Goal: Task Accomplishment & Management: Complete application form

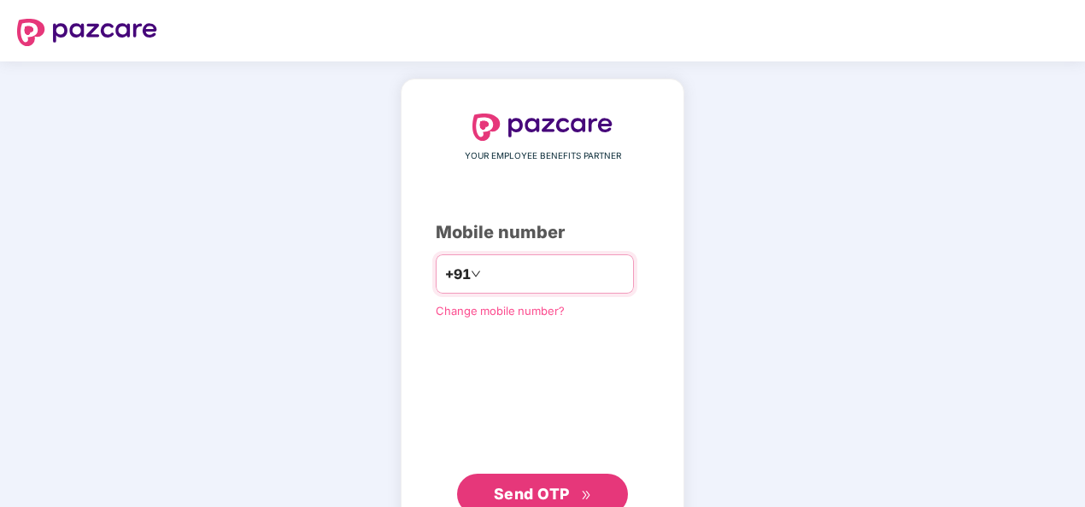
click at [492, 275] on input "number" at bounding box center [554, 273] width 140 height 27
type input "**********"
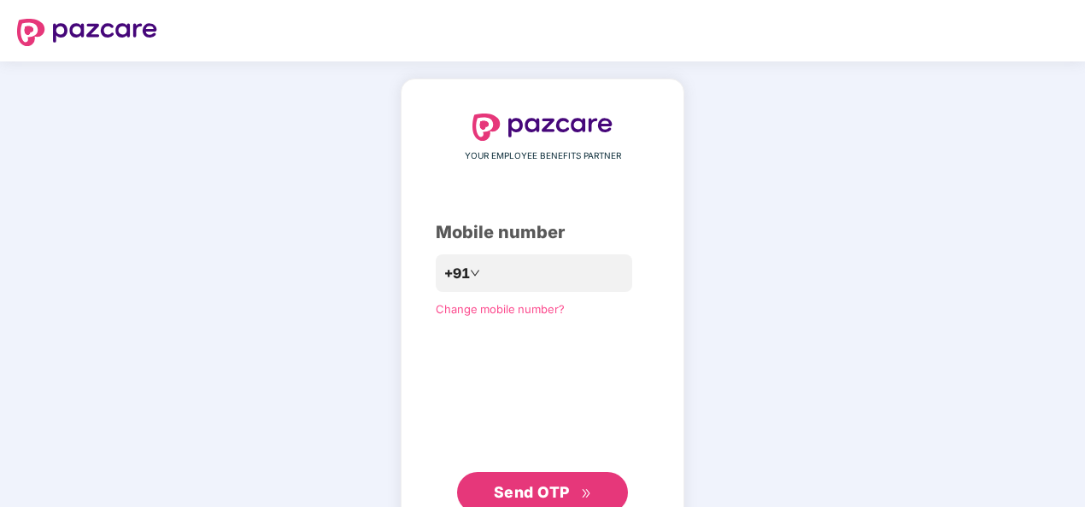
click at [538, 488] on span "Send OTP" at bounding box center [532, 492] width 76 height 18
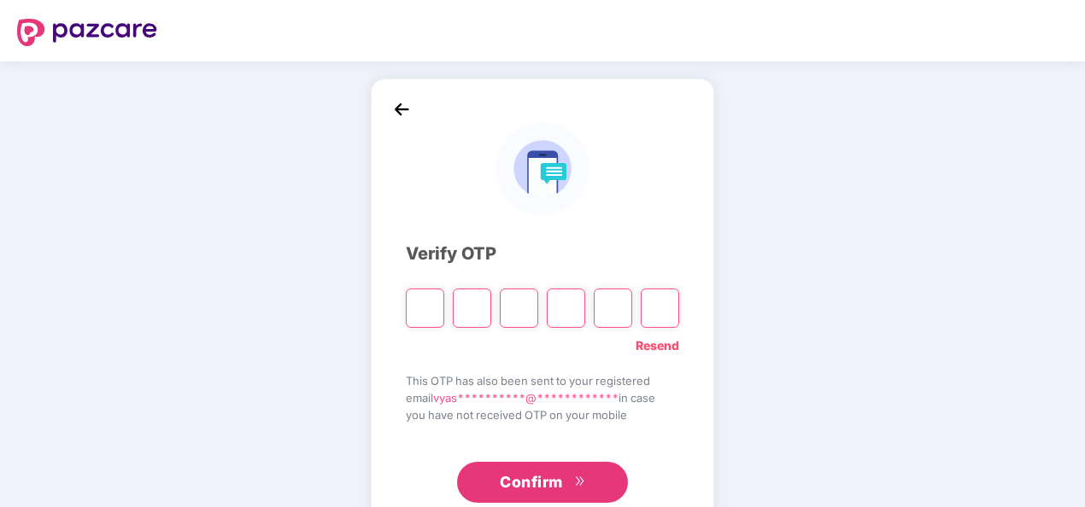
type input "*"
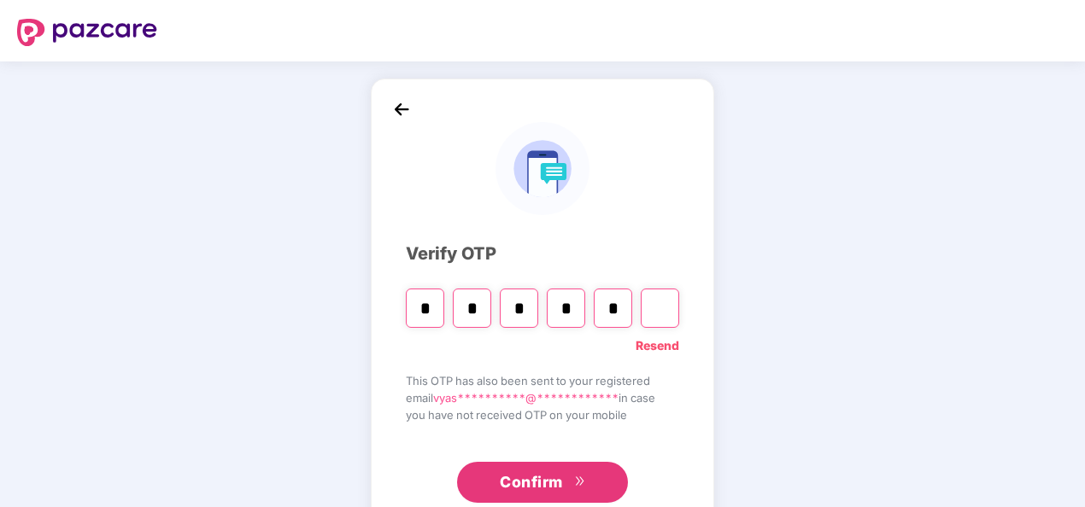
type input "*"
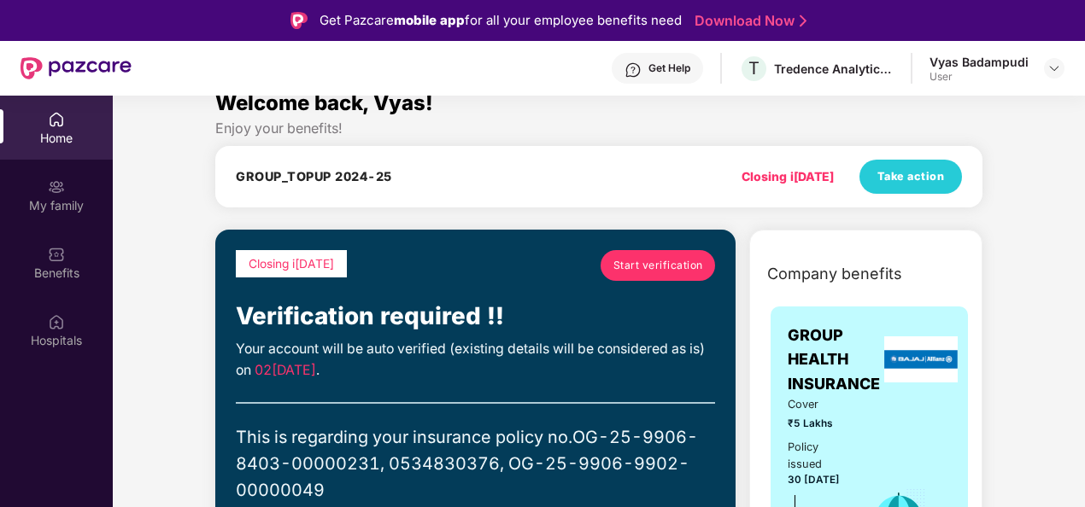
scroll to position [21, 0]
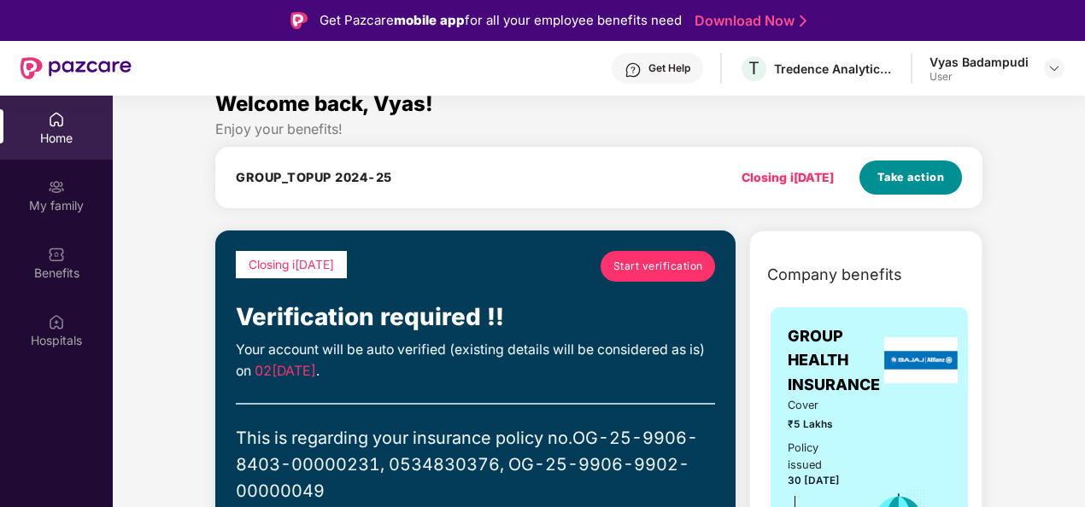
click at [898, 171] on span "Take action" at bounding box center [910, 177] width 67 height 17
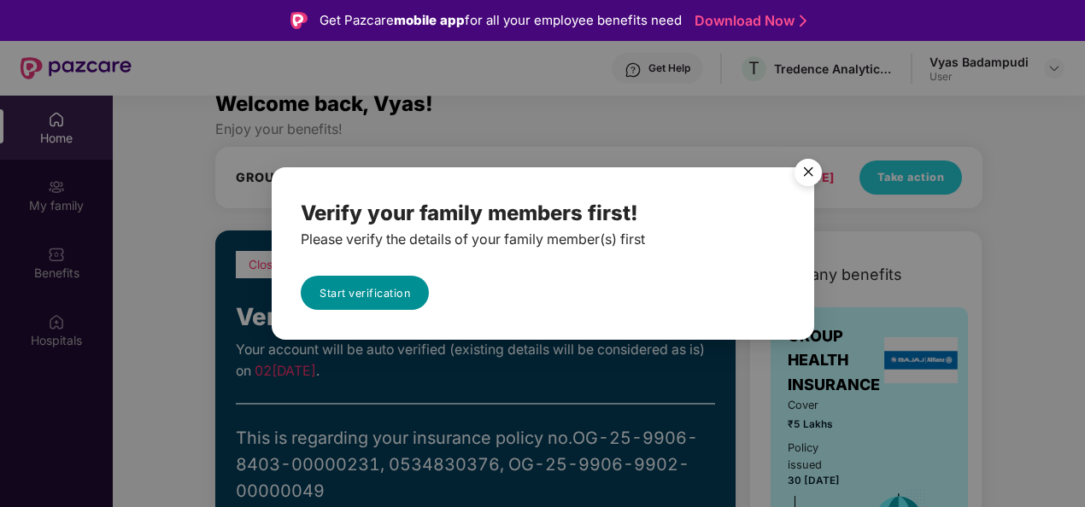
click at [369, 289] on link "Start verification" at bounding box center [365, 293] width 128 height 34
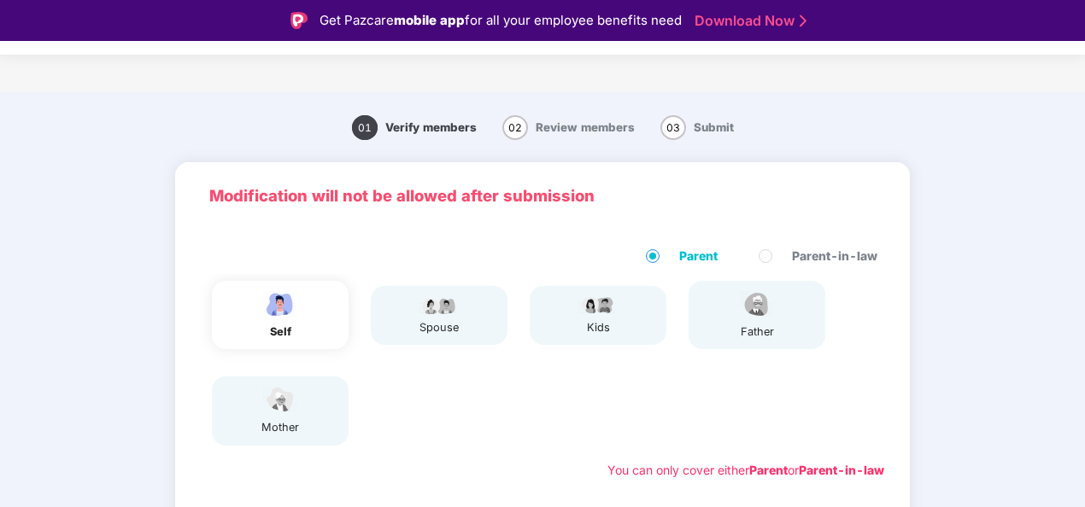
scroll to position [307, 0]
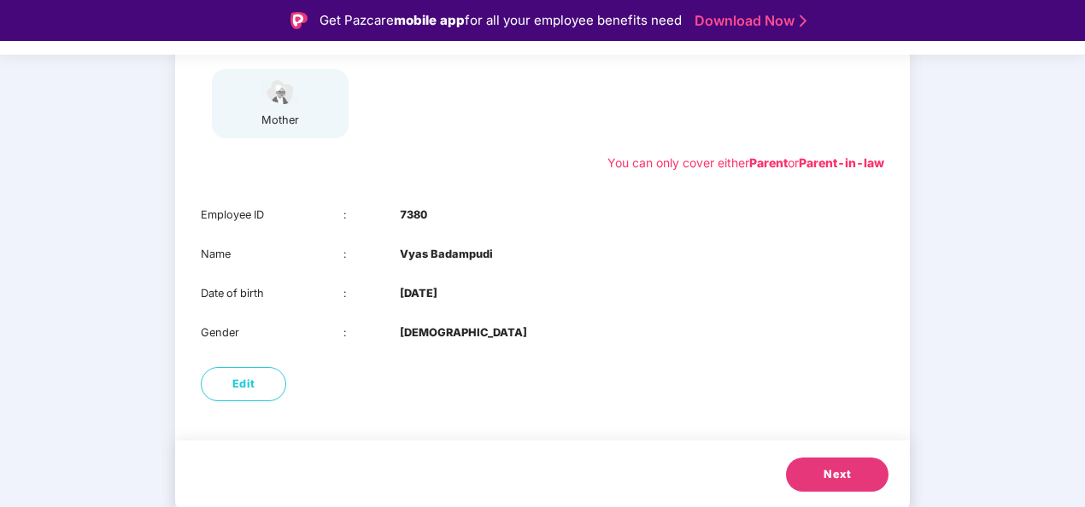
click at [810, 458] on button "Next" at bounding box center [837, 475] width 102 height 34
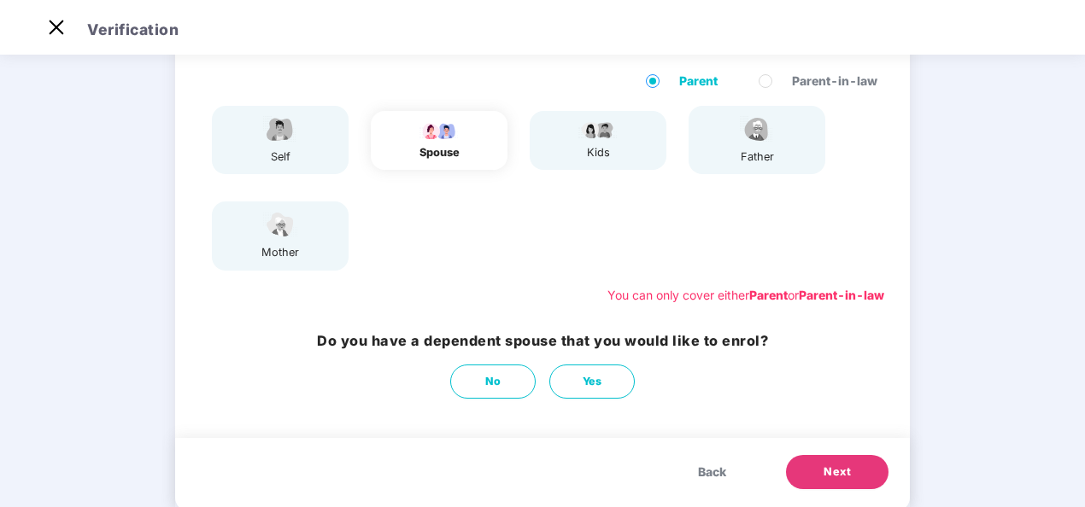
scroll to position [133, 0]
click at [500, 386] on button "No" at bounding box center [492, 382] width 85 height 34
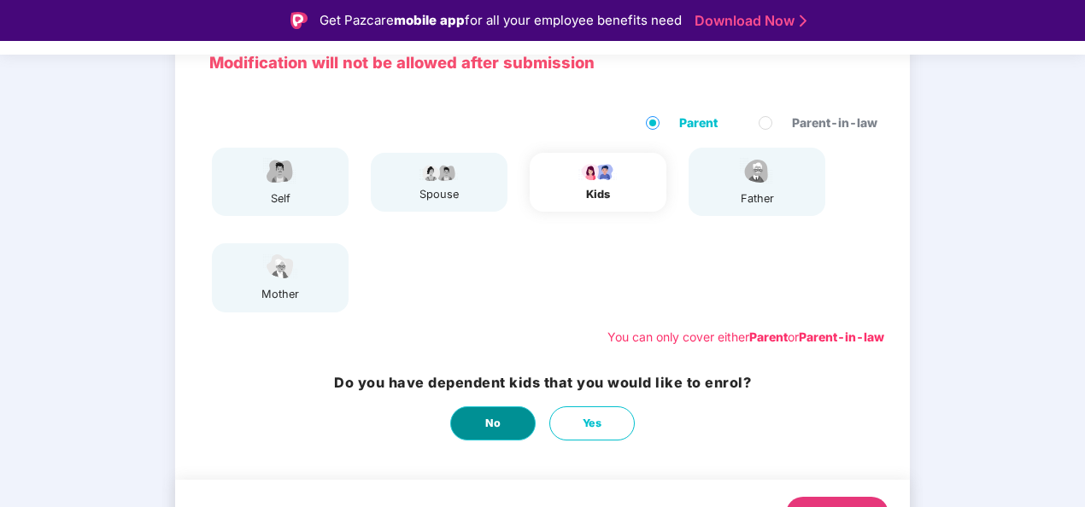
click at [482, 422] on button "No" at bounding box center [492, 423] width 85 height 34
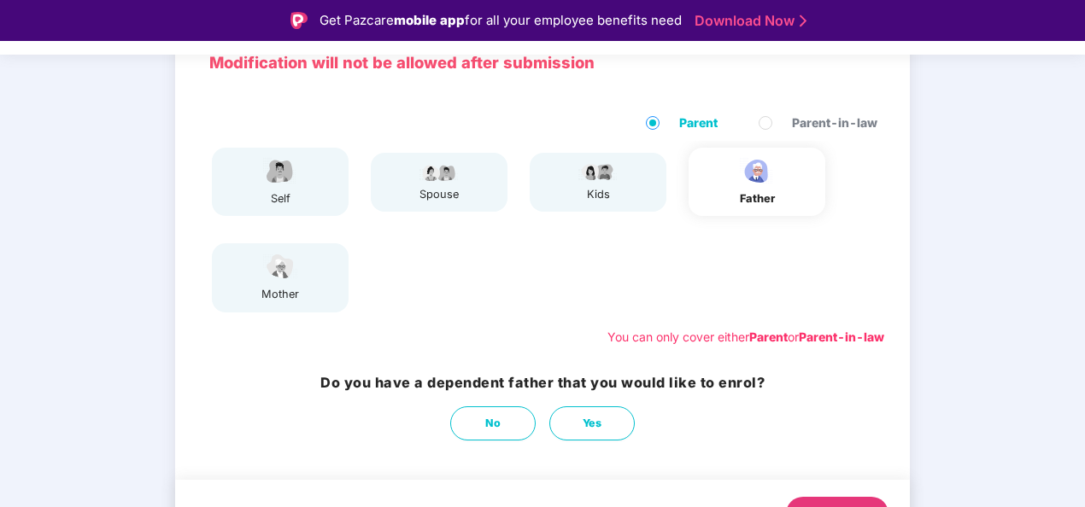
scroll to position [172, 0]
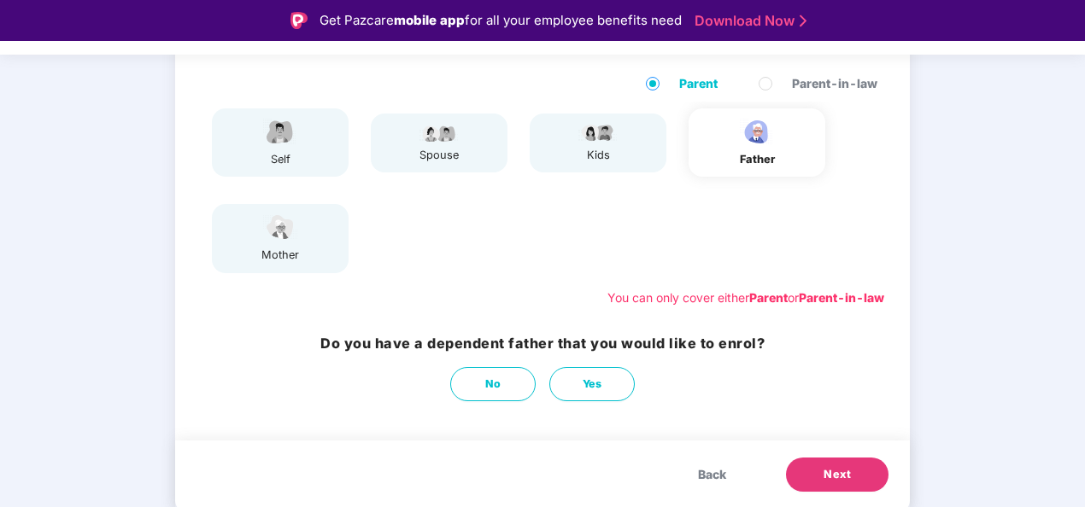
click at [630, 250] on div "self spouse kids father mother" at bounding box center [542, 191] width 697 height 178
click at [601, 379] on button "Yes" at bounding box center [591, 384] width 85 height 34
select select "****"
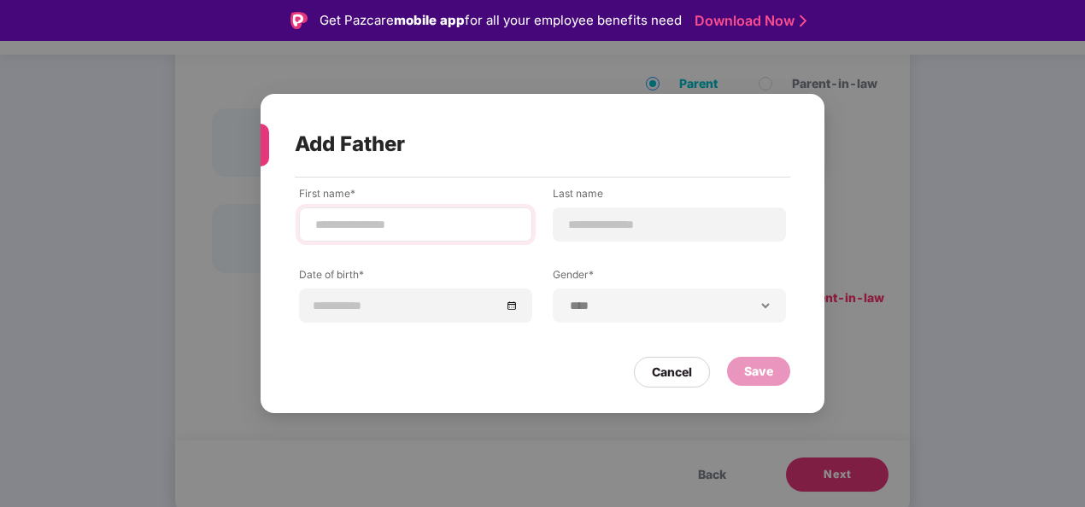
click at [352, 208] on div at bounding box center [415, 225] width 233 height 34
click at [353, 213] on div at bounding box center [415, 225] width 233 height 34
click at [353, 225] on input at bounding box center [415, 225] width 204 height 18
type input "*********"
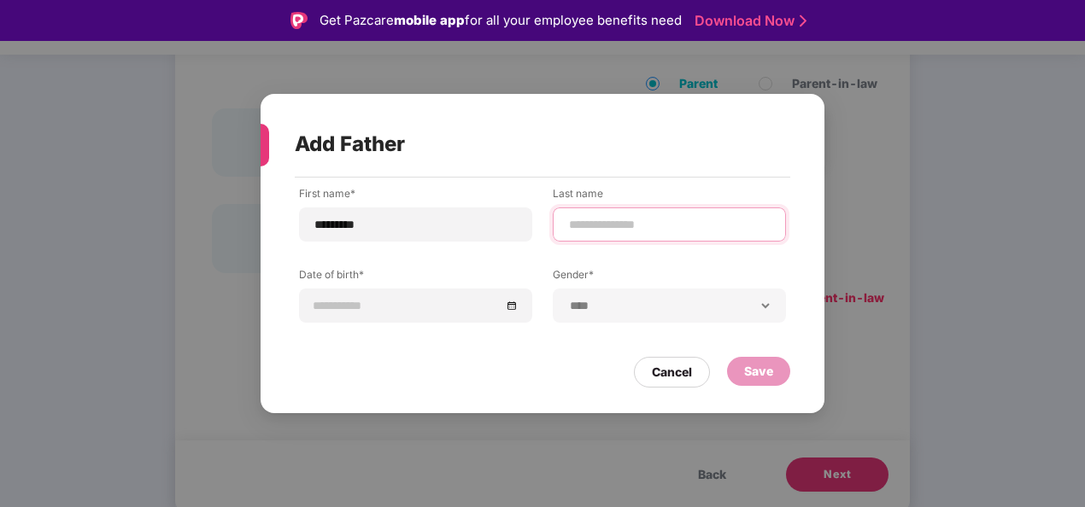
click at [598, 225] on input at bounding box center [669, 225] width 204 height 18
type input "****"
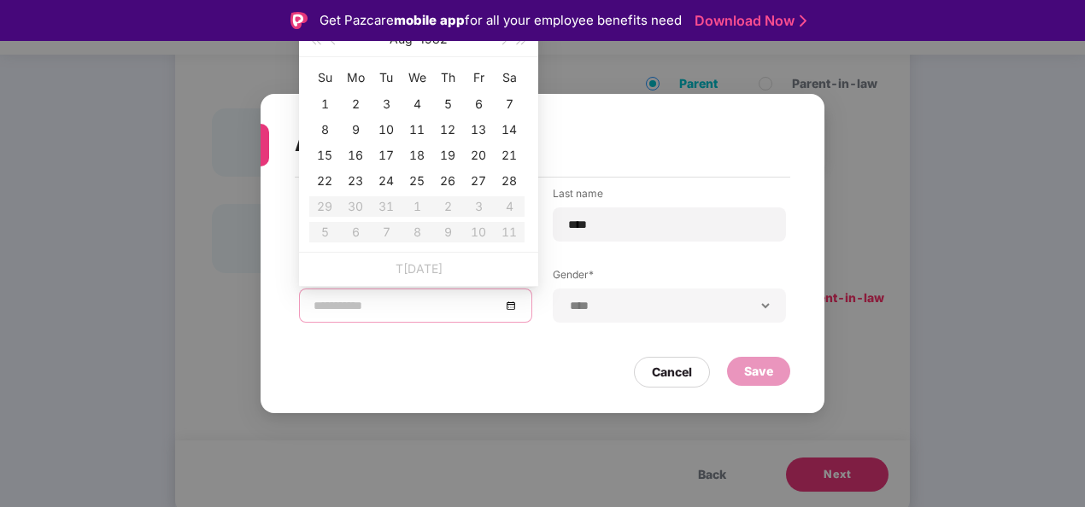
click at [406, 299] on input at bounding box center [406, 305] width 187 height 19
click at [682, 376] on div "Cancel" at bounding box center [672, 372] width 40 height 19
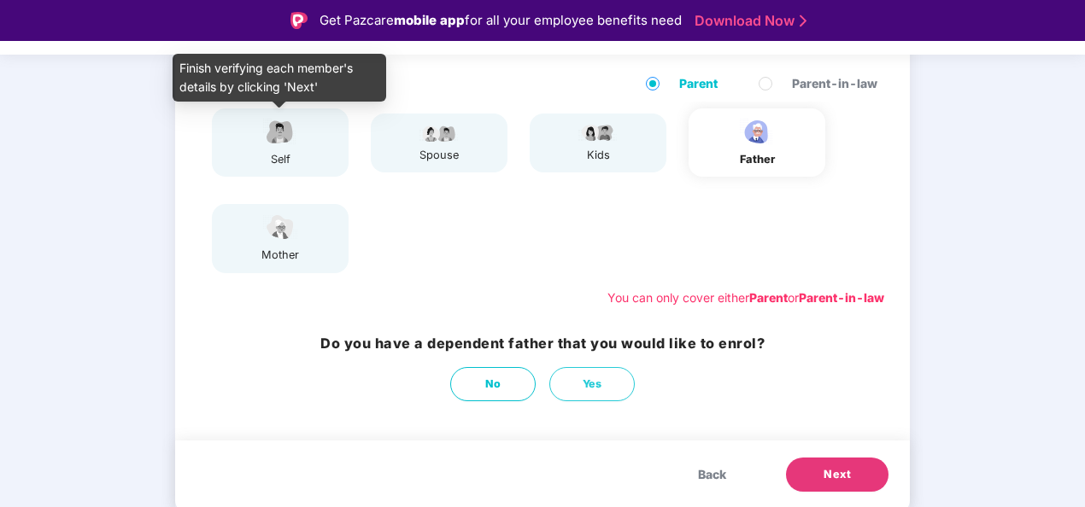
click at [283, 152] on div "self" at bounding box center [280, 159] width 43 height 17
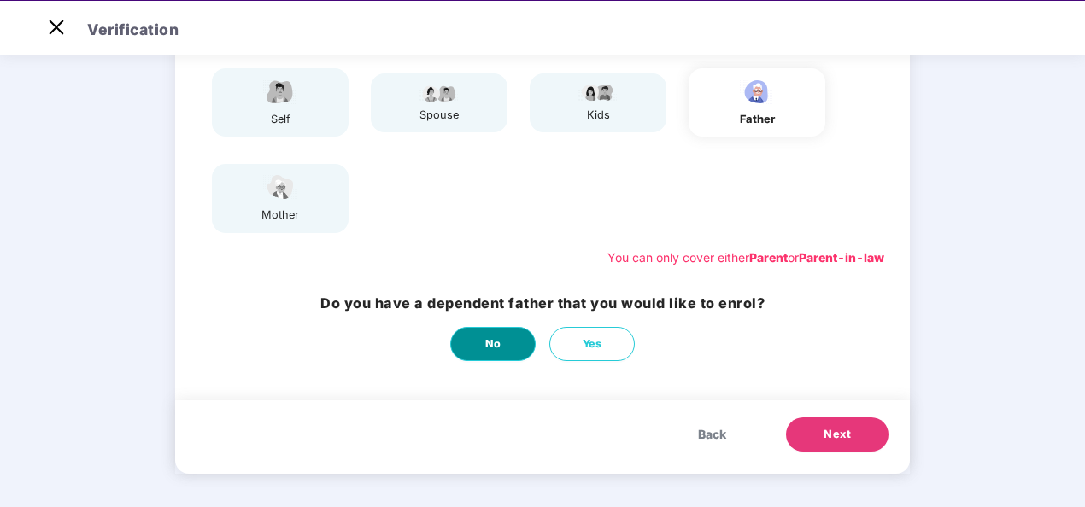
scroll to position [41, 0]
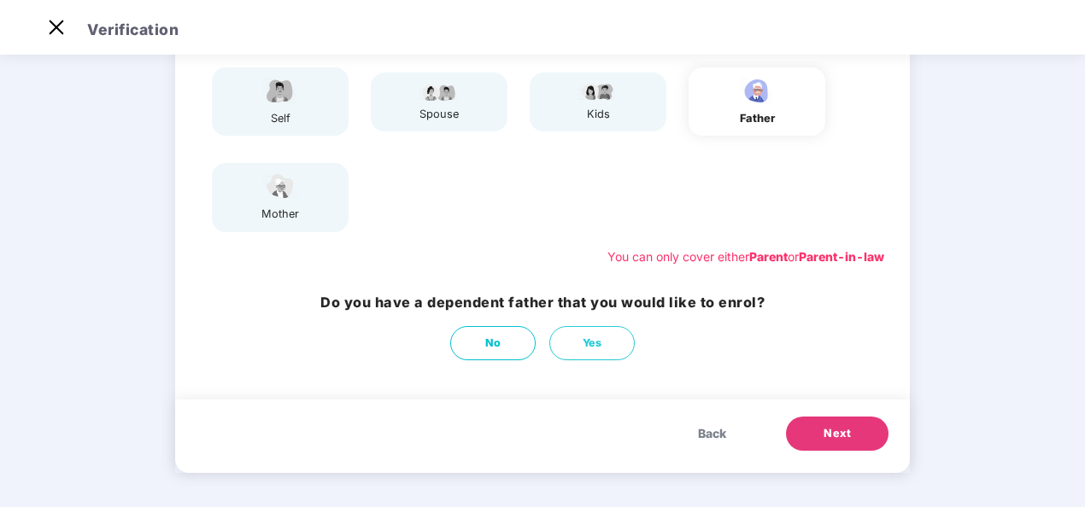
click at [710, 432] on span "Back" at bounding box center [712, 433] width 28 height 19
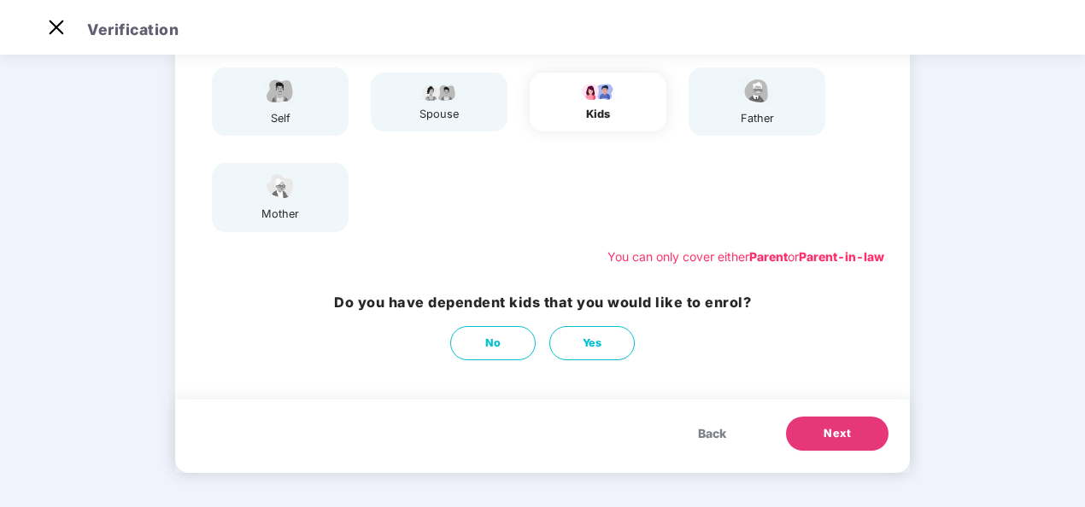
click at [706, 434] on span "Back" at bounding box center [712, 433] width 28 height 19
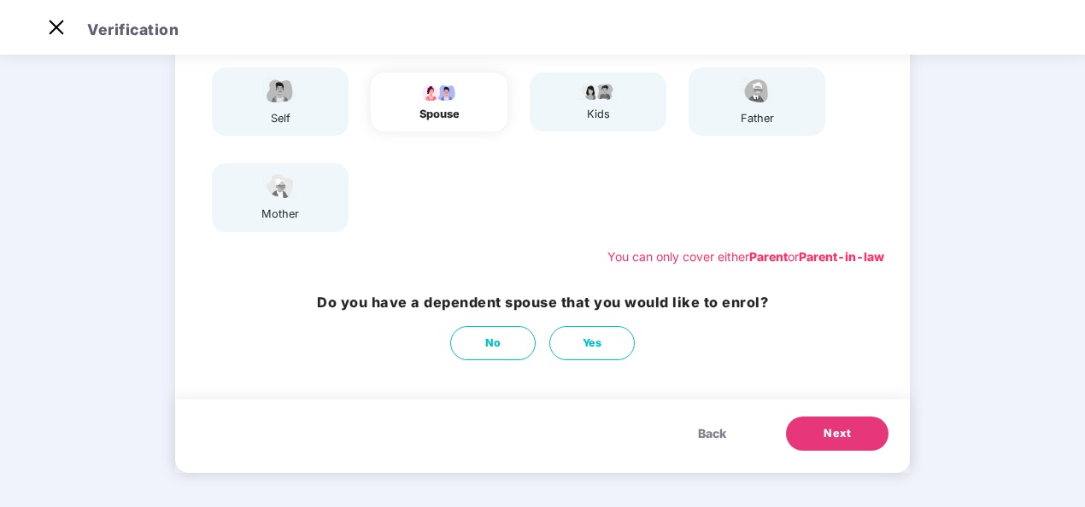
click at [706, 434] on span "Back" at bounding box center [712, 433] width 28 height 19
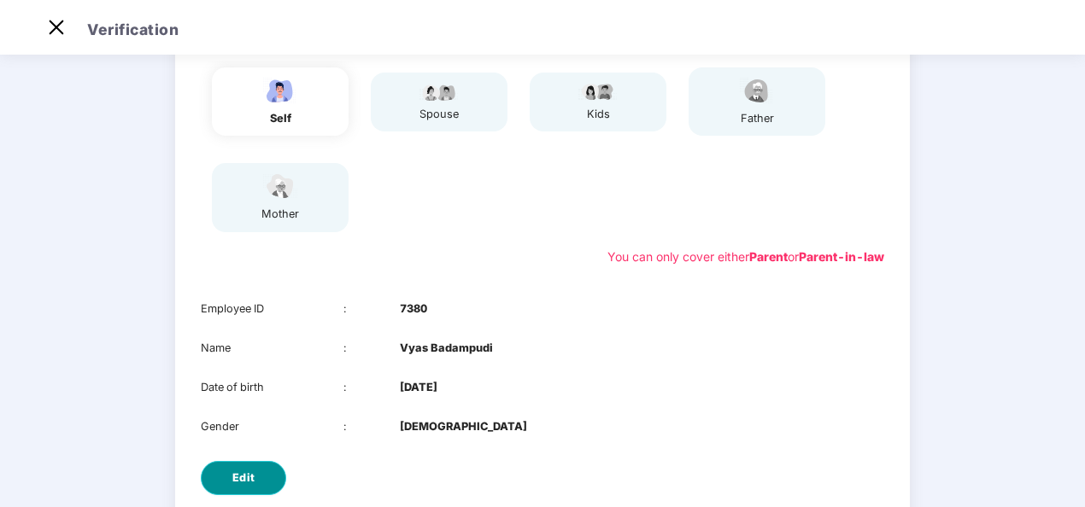
click at [225, 483] on button "Edit" at bounding box center [243, 478] width 85 height 34
select select "****"
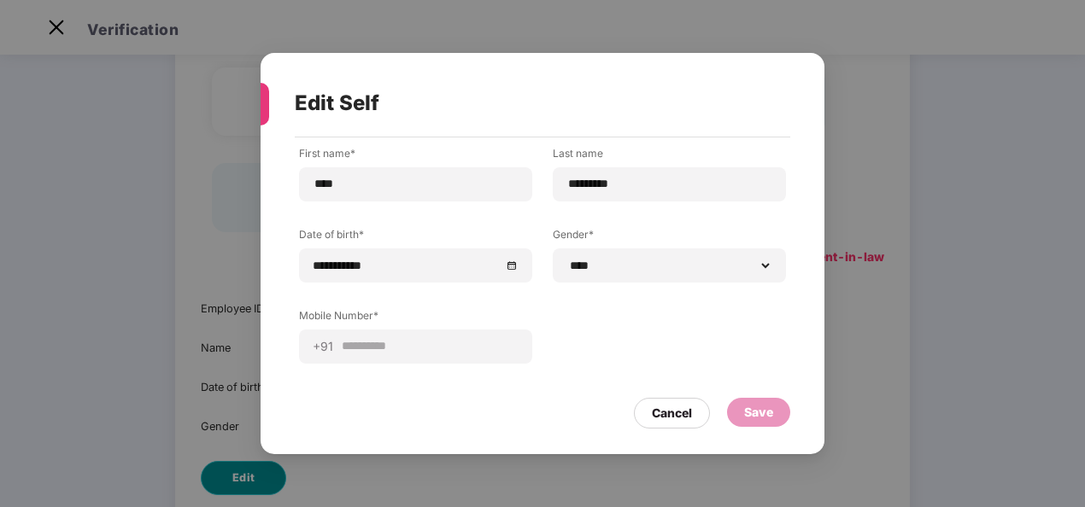
scroll to position [0, 0]
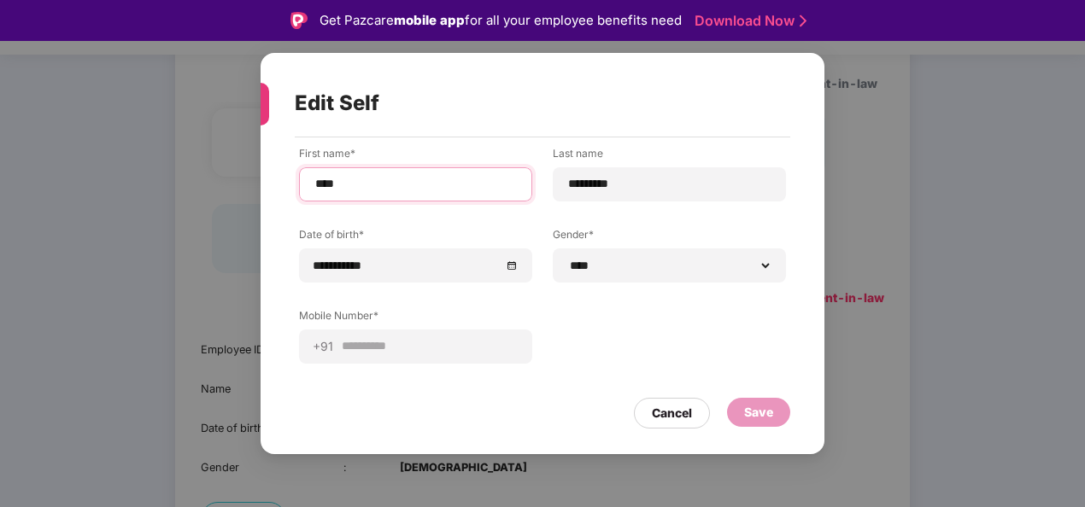
click at [389, 187] on input "****" at bounding box center [415, 184] width 204 height 18
type input "*"
type input "*********"
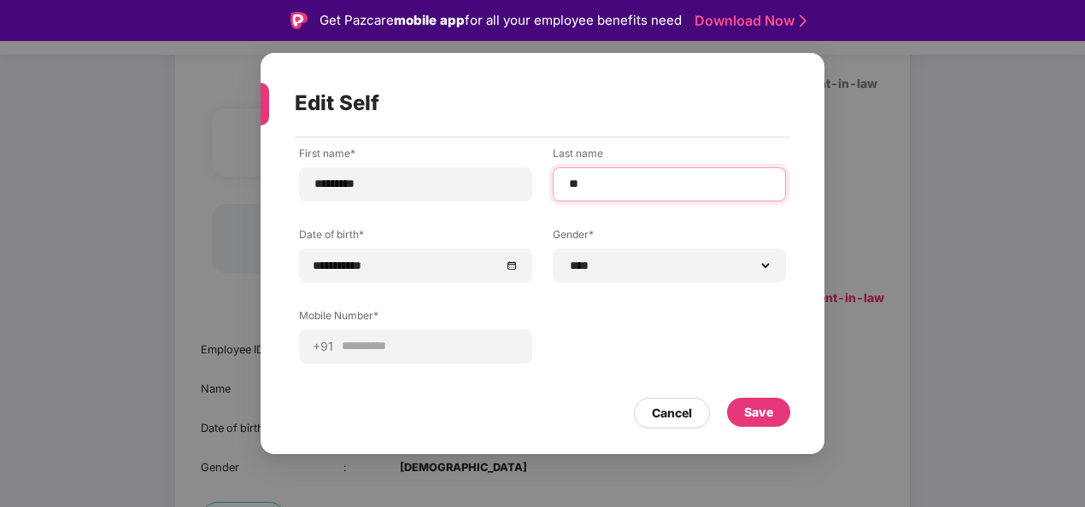
type input "*"
type input "****"
click at [671, 118] on div "Edit Self" at bounding box center [522, 103] width 454 height 67
click at [765, 416] on div "Save" at bounding box center [758, 412] width 29 height 19
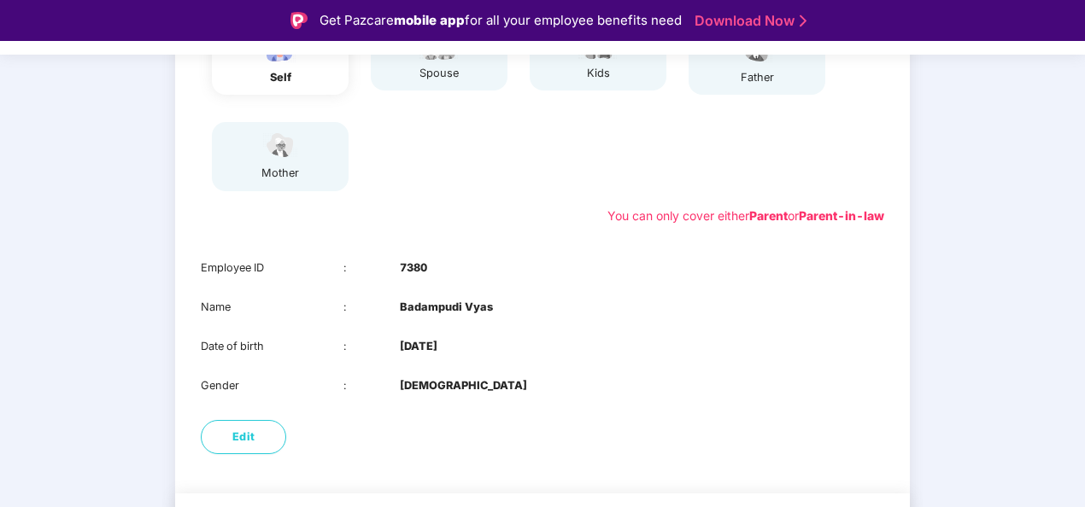
scroll to position [307, 0]
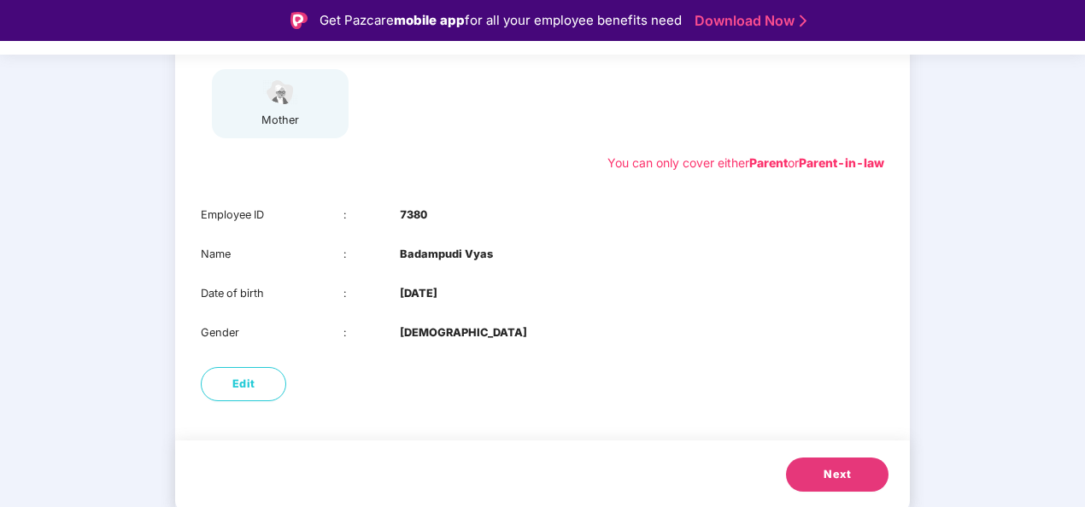
click at [829, 465] on button "Next" at bounding box center [837, 475] width 102 height 34
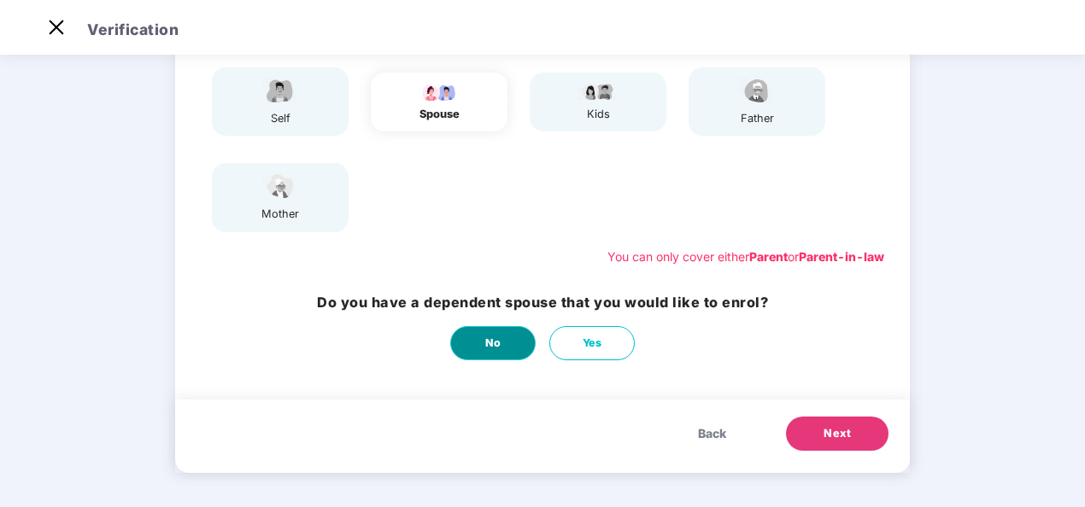
click at [499, 344] on span "No" at bounding box center [493, 343] width 16 height 17
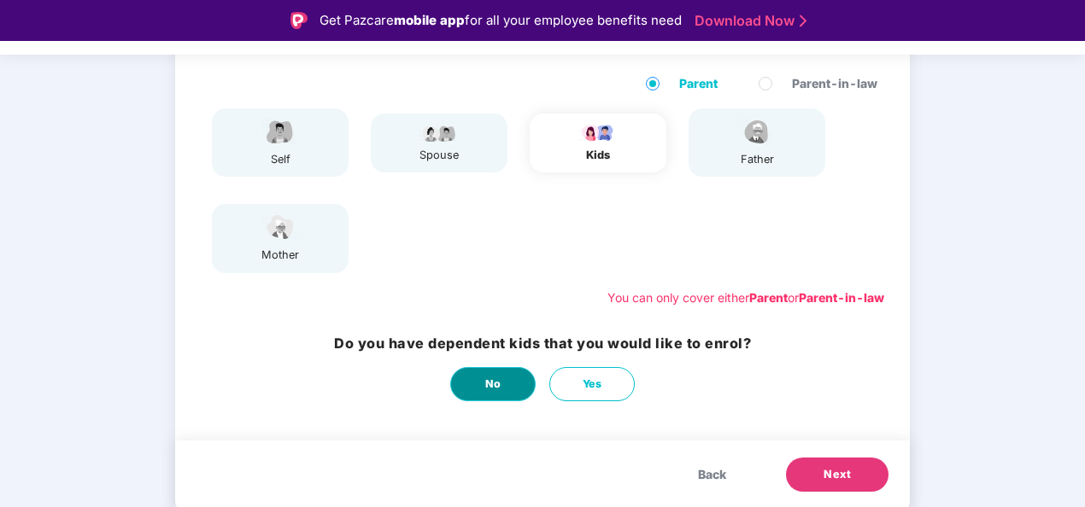
click at [497, 383] on span "No" at bounding box center [493, 384] width 16 height 17
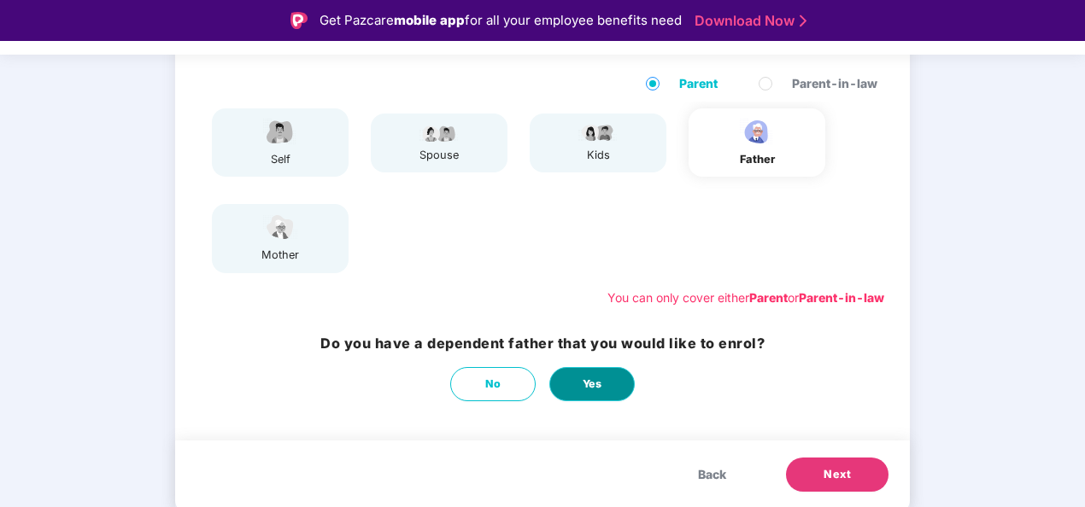
click at [578, 383] on button "Yes" at bounding box center [591, 384] width 85 height 34
select select "****"
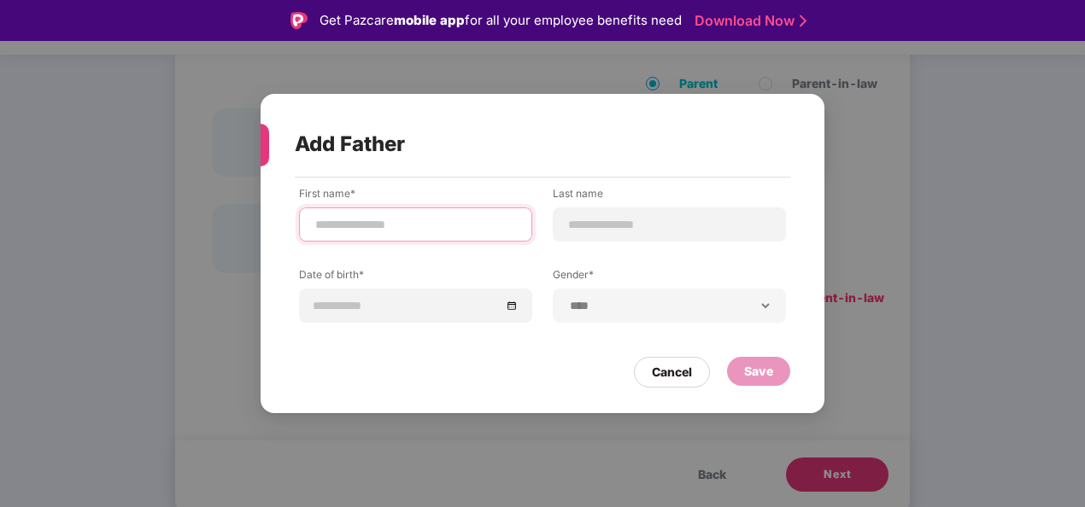
click at [395, 231] on input at bounding box center [415, 225] width 204 height 18
type input "*********"
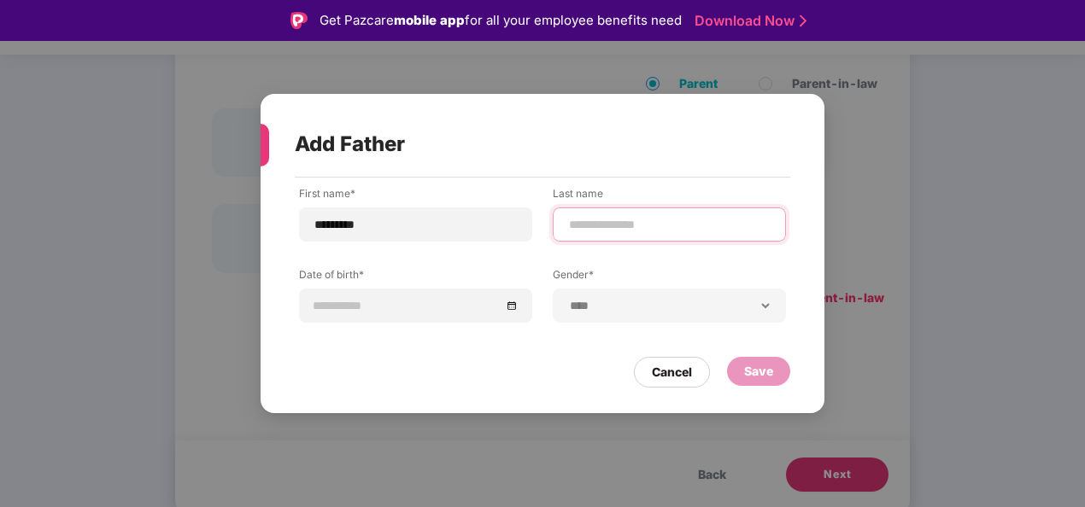
click at [570, 216] on input at bounding box center [669, 225] width 204 height 18
type input "**********"
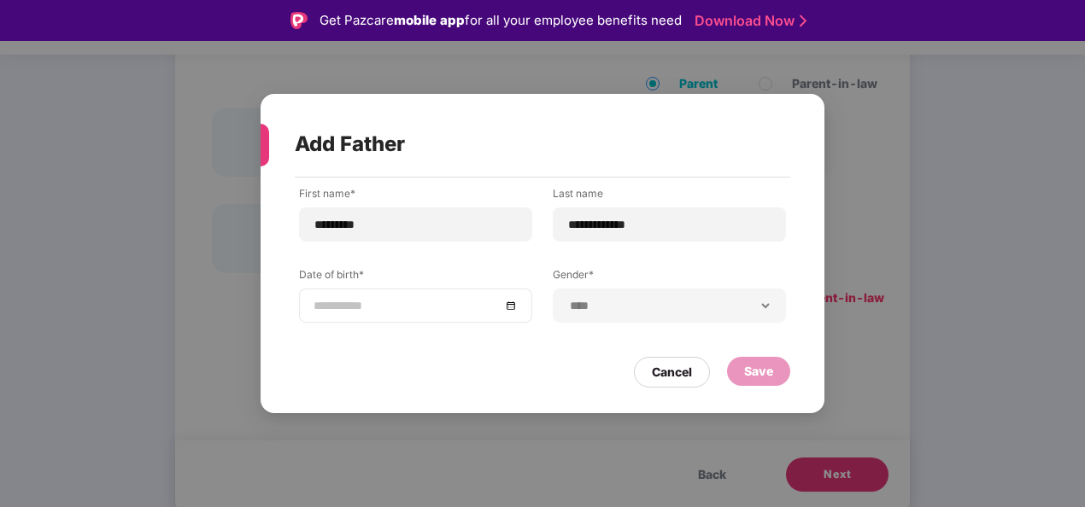
click at [412, 302] on input at bounding box center [406, 305] width 187 height 19
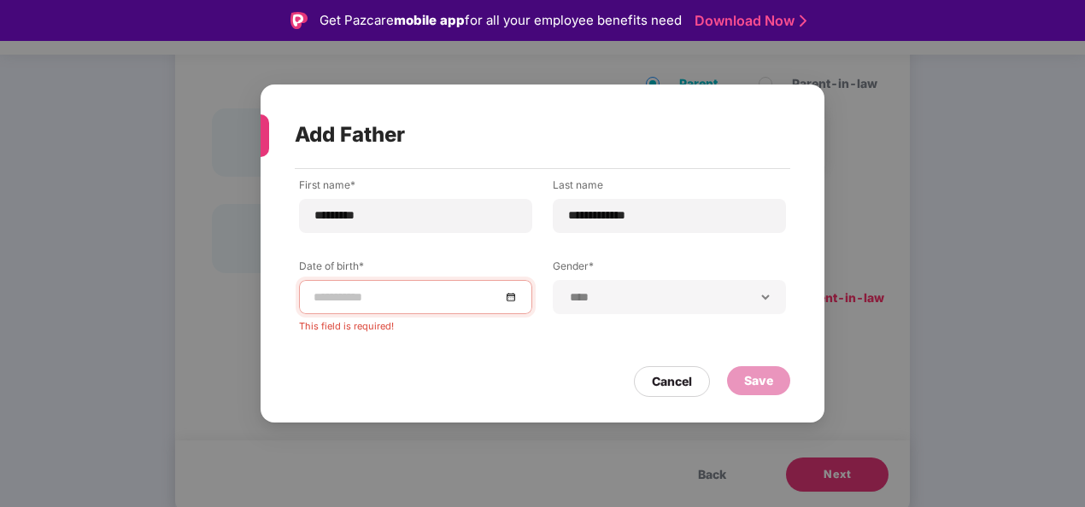
click at [401, 389] on div "**********" at bounding box center [542, 287] width 564 height 237
click at [392, 297] on input at bounding box center [406, 297] width 187 height 19
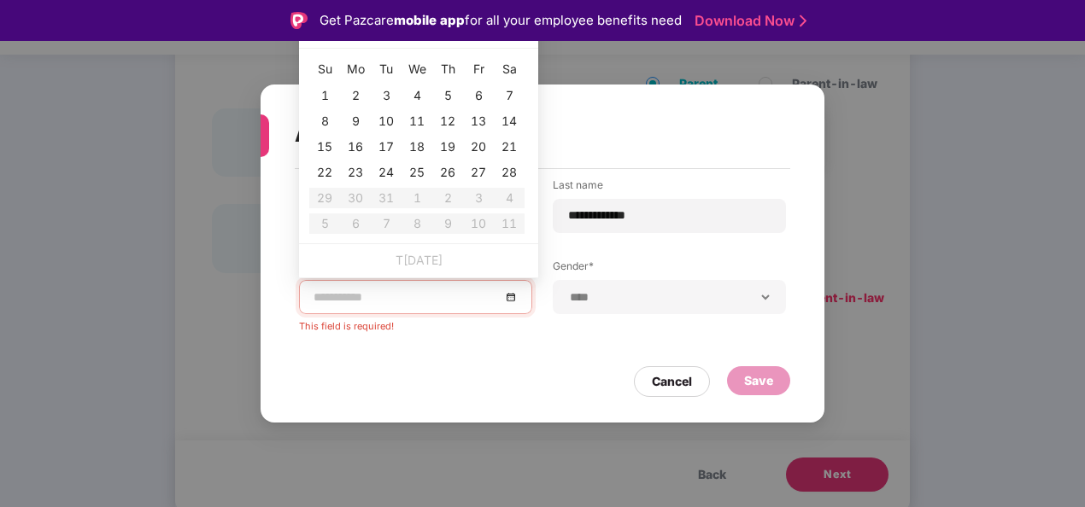
type input "**********"
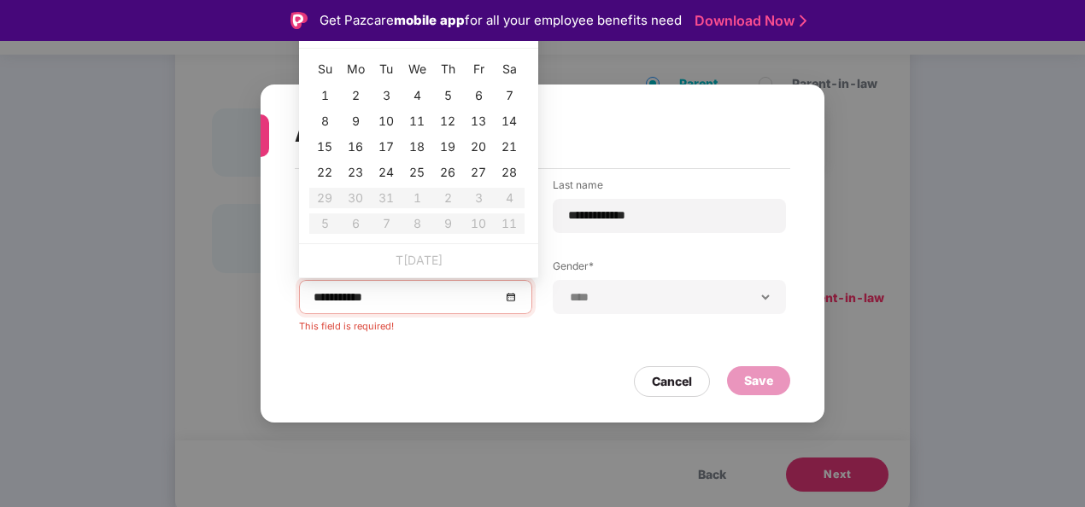
type input "**********"
click at [335, 299] on input at bounding box center [406, 297] width 187 height 19
click at [324, 299] on input at bounding box center [406, 297] width 187 height 19
click at [321, 299] on input at bounding box center [406, 297] width 187 height 19
click at [475, 383] on div "Cancel Save" at bounding box center [542, 377] width 495 height 39
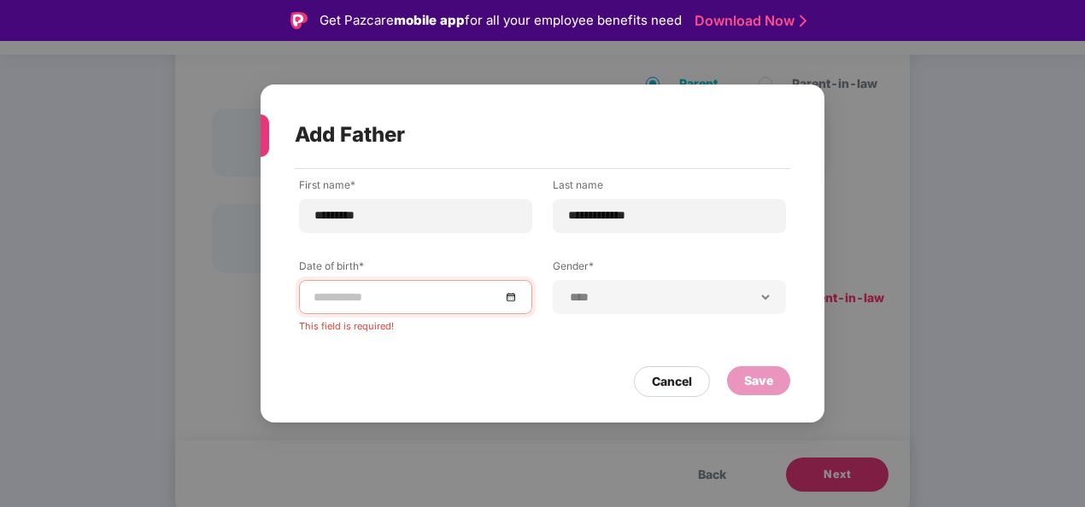
click at [512, 297] on div at bounding box center [415, 297] width 204 height 19
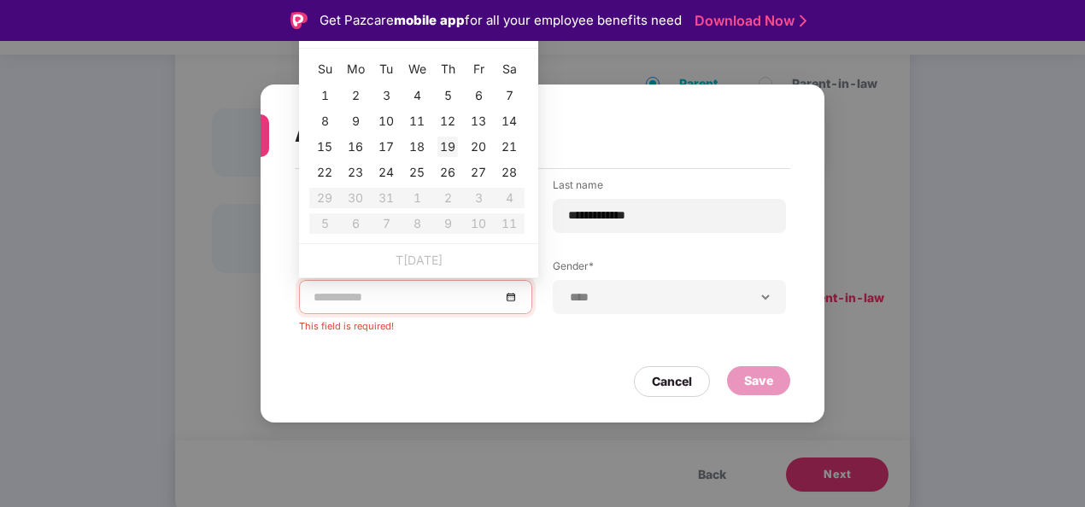
click at [449, 143] on div "19" at bounding box center [447, 147] width 20 height 20
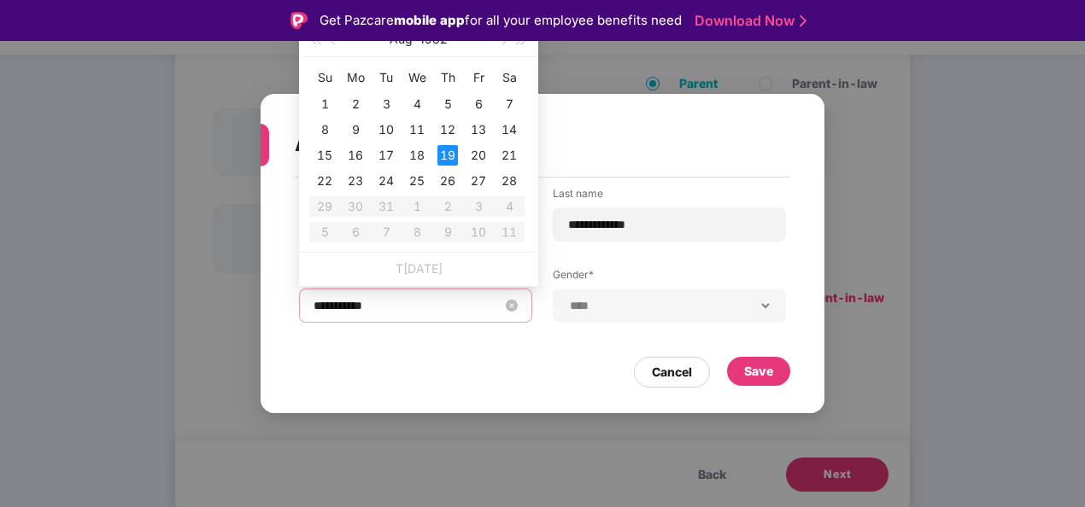
click at [375, 301] on input "**********" at bounding box center [406, 305] width 187 height 19
click at [388, 305] on input "**********" at bounding box center [406, 305] width 187 height 19
click at [439, 44] on button "1982" at bounding box center [433, 39] width 28 height 34
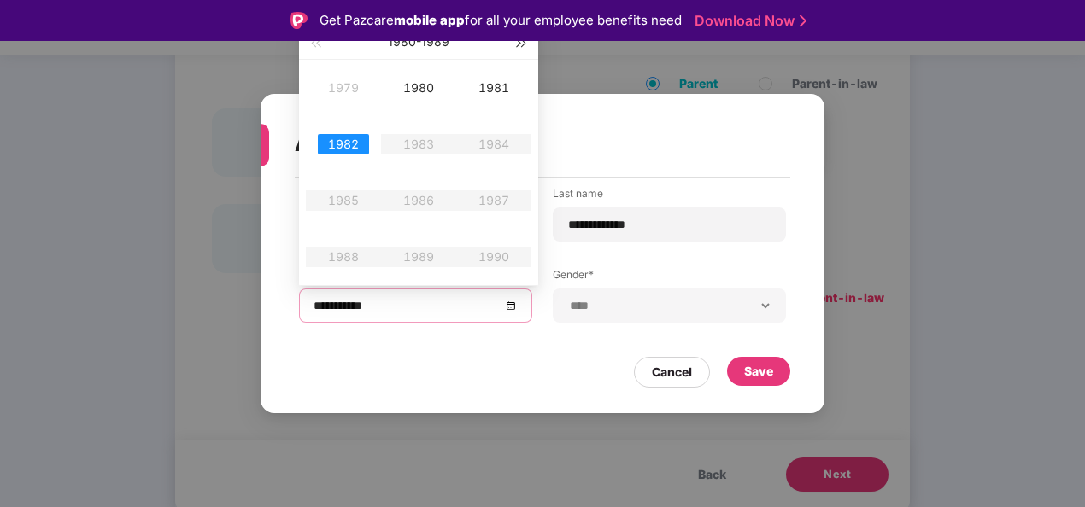
click at [515, 46] on button "button" at bounding box center [521, 42] width 19 height 34
click at [322, 39] on div "Get Pazcare mobile app for all your employee benefits need Download Now" at bounding box center [542, 20] width 1085 height 41
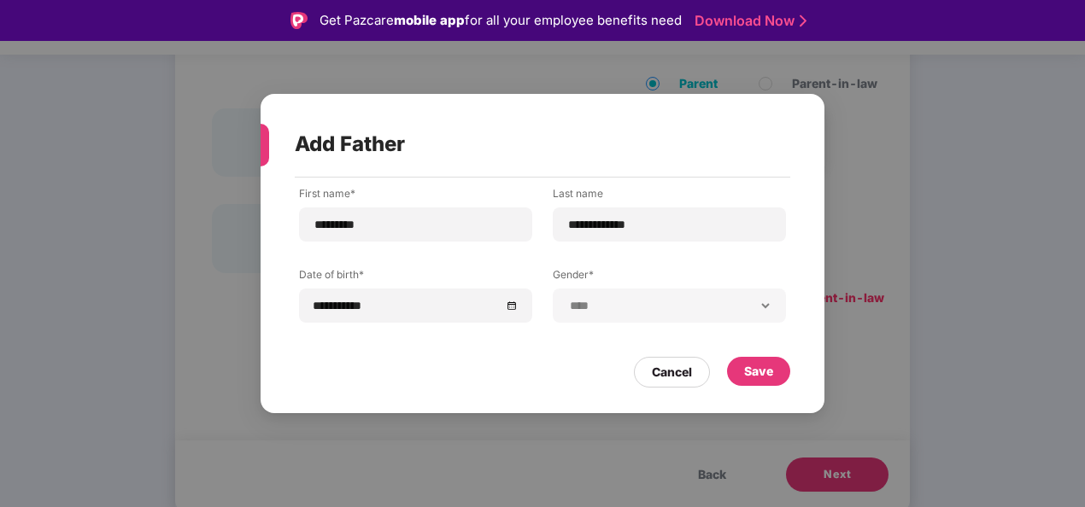
click at [319, 43] on div "**********" at bounding box center [542, 253] width 1085 height 507
click at [375, 306] on input "**********" at bounding box center [406, 305] width 187 height 19
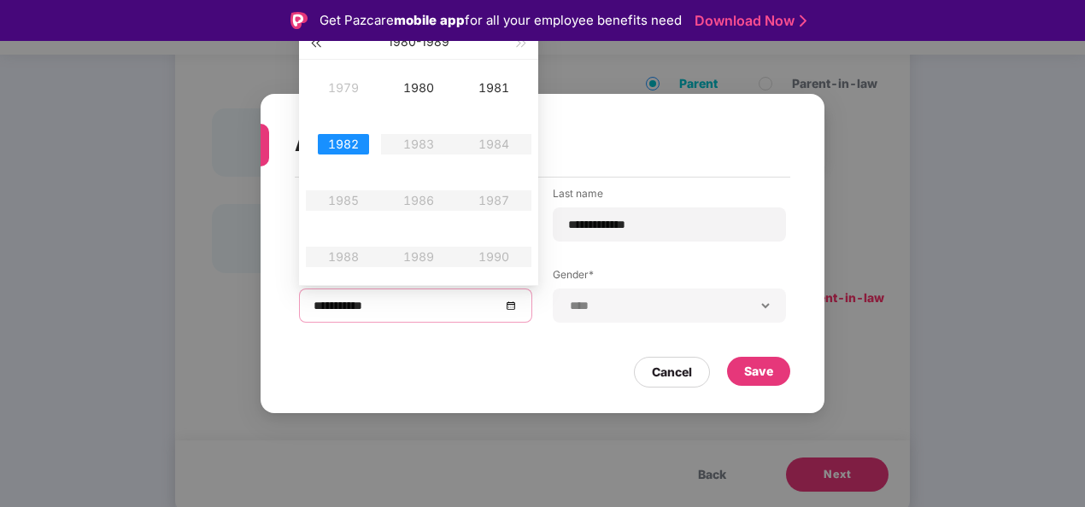
click at [318, 48] on button "button" at bounding box center [315, 42] width 19 height 34
click at [332, 200] on div "1965" at bounding box center [343, 200] width 51 height 20
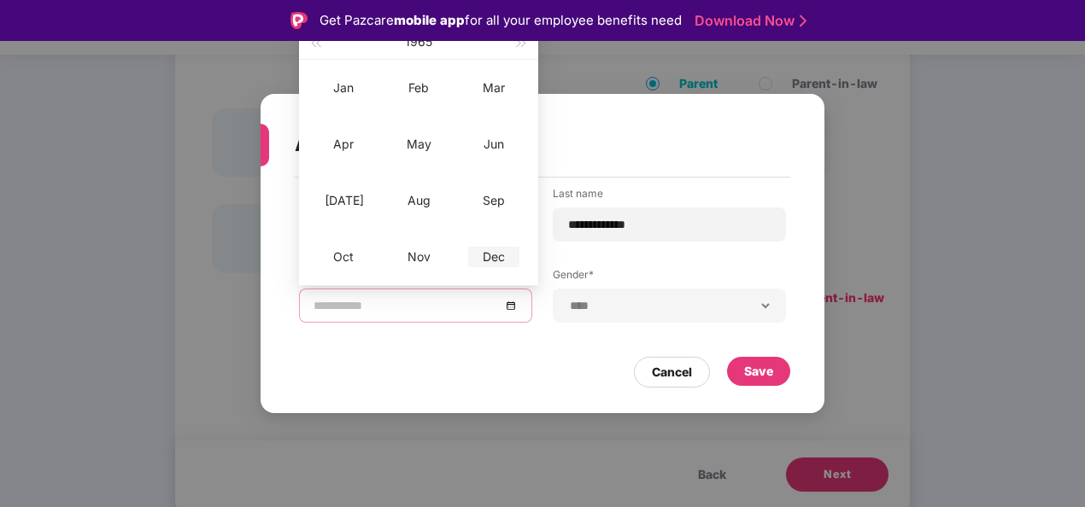
click at [478, 260] on div "Dec" at bounding box center [493, 257] width 51 height 20
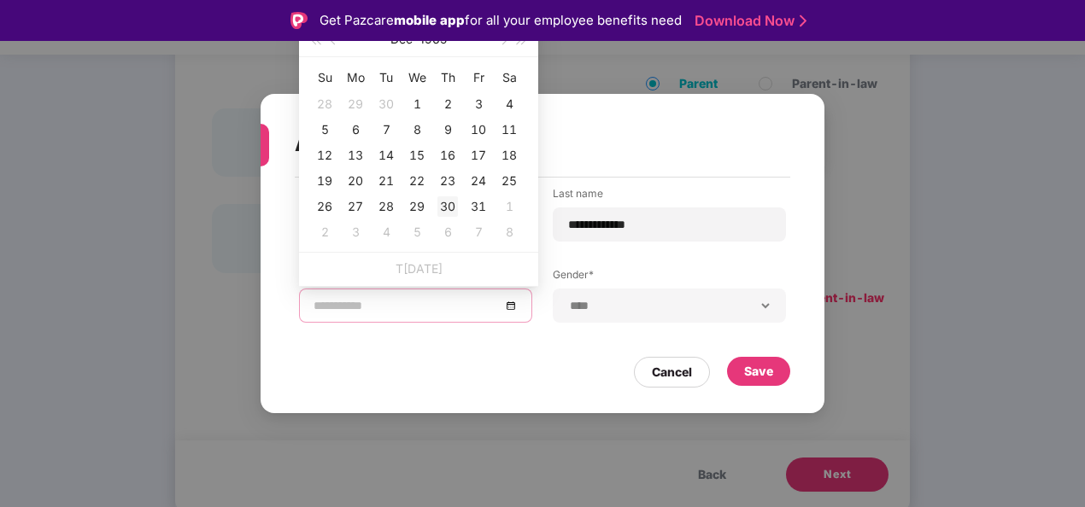
drag, startPoint x: 506, startPoint y: 42, endPoint x: 440, endPoint y: 218, distance: 188.1
click at [440, 218] on div "De[DATE]u Mo Tu We Th Fr Sa 28 29 30 1 2 3 4 5 6 7 8 9 10 11 12 13 14 15 16 17 …" at bounding box center [418, 137] width 239 height 230
type input "**********"
click at [329, 178] on div "19" at bounding box center [324, 181] width 20 height 20
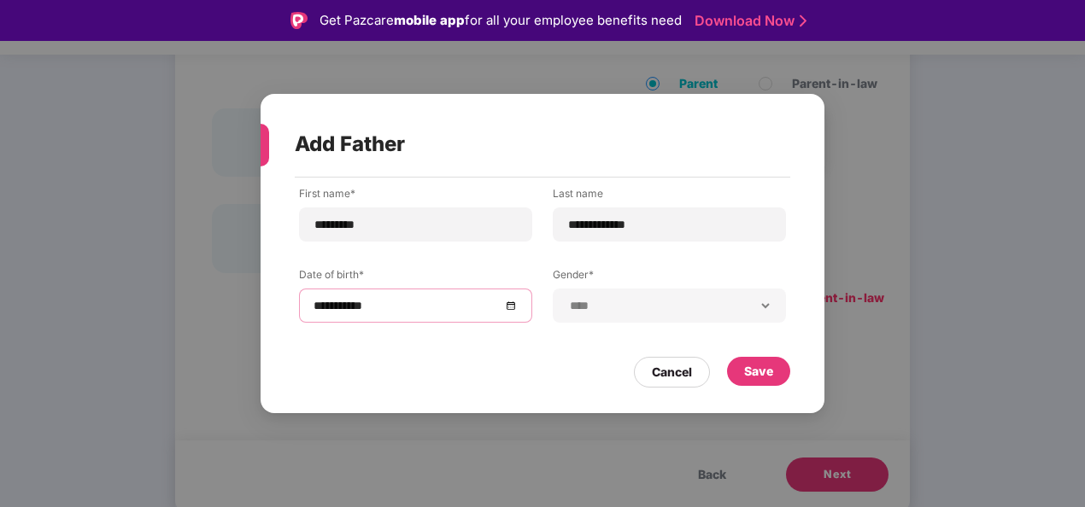
click at [545, 363] on div "Cancel Save" at bounding box center [542, 367] width 495 height 39
click at [751, 376] on div "Save" at bounding box center [758, 371] width 29 height 19
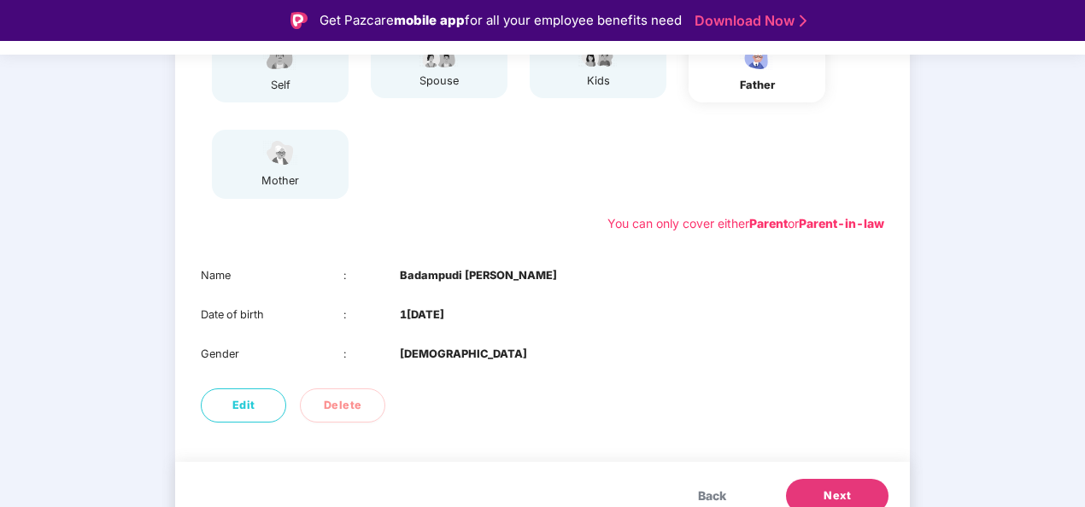
scroll to position [268, 0]
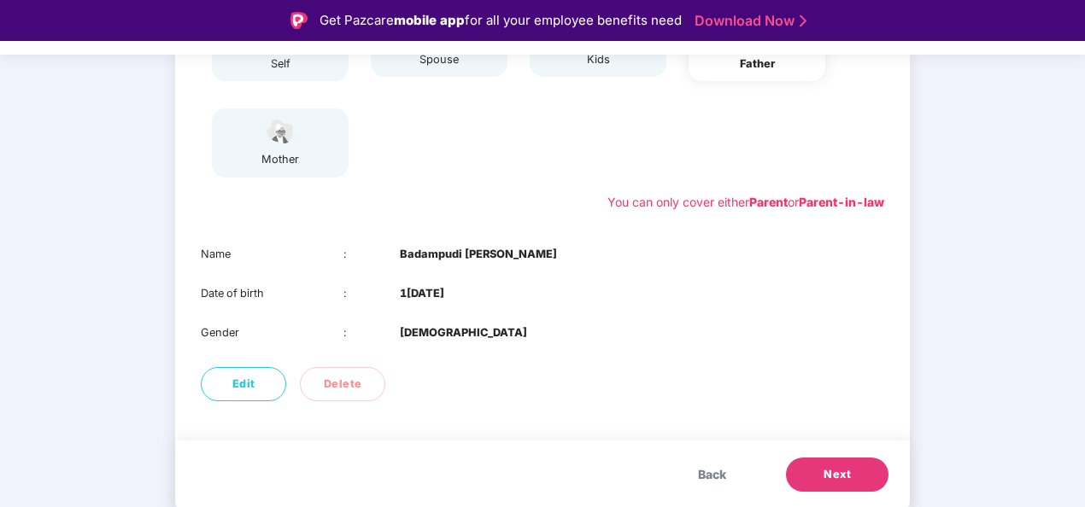
click at [849, 471] on span "Next" at bounding box center [836, 474] width 27 height 17
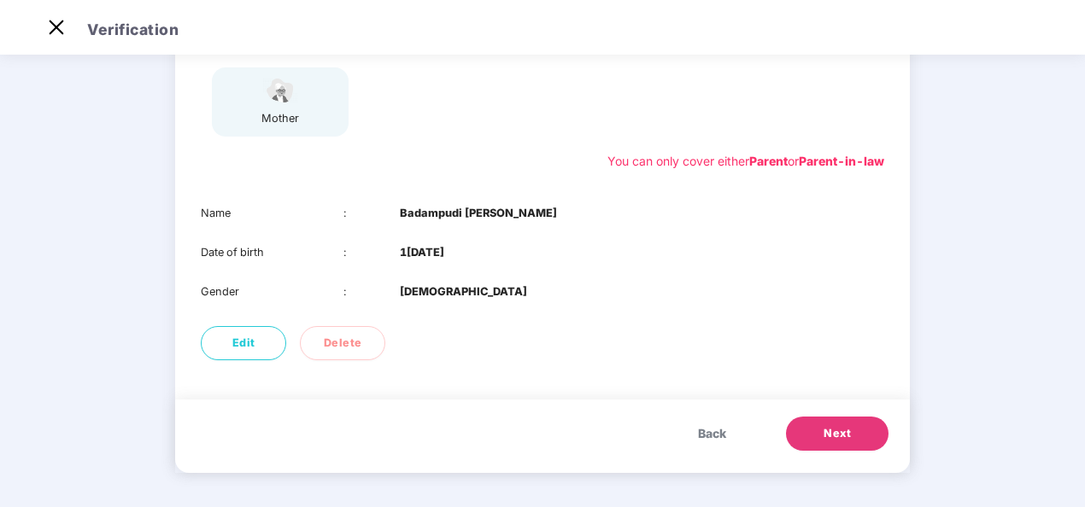
scroll to position [172, 0]
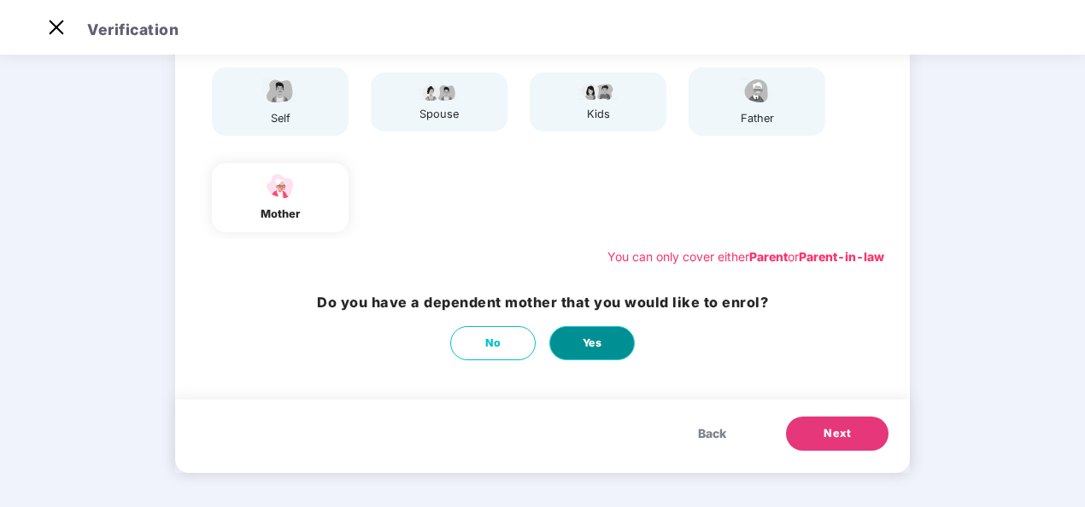
click at [596, 337] on span "Yes" at bounding box center [592, 343] width 20 height 17
select select "******"
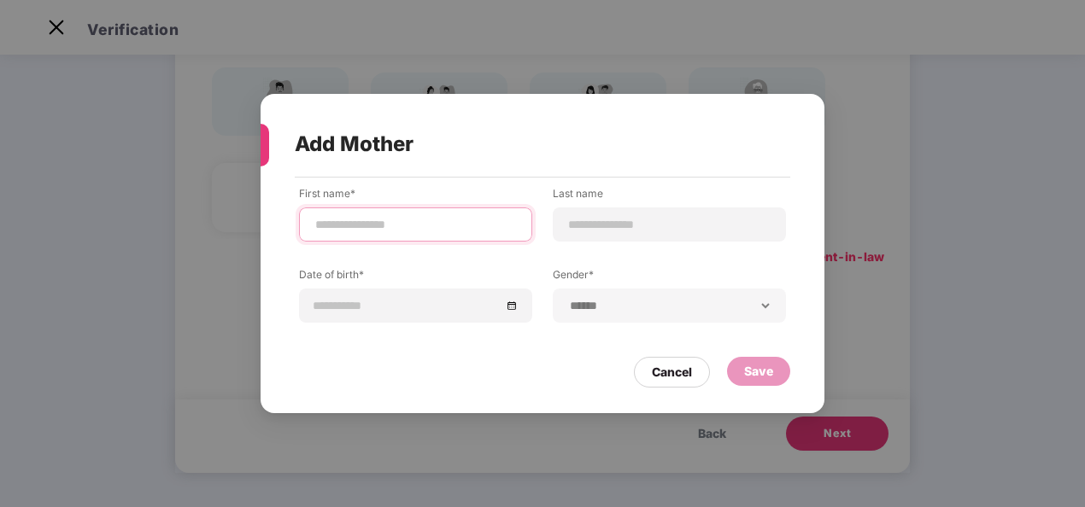
click at [400, 227] on input at bounding box center [415, 225] width 204 height 18
type input "*********"
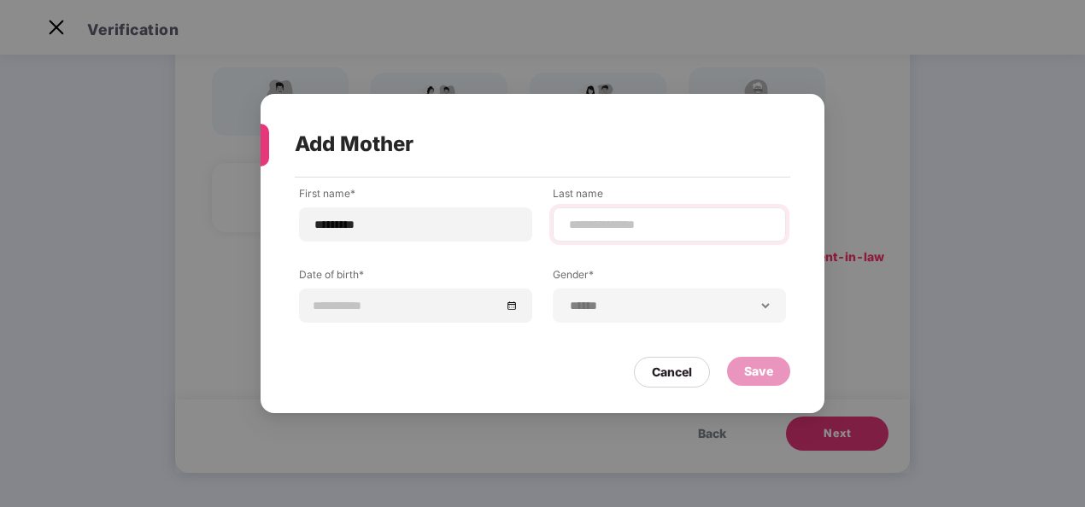
click at [633, 213] on div at bounding box center [669, 225] width 233 height 34
click at [633, 224] on input at bounding box center [669, 225] width 204 height 18
type input "*******"
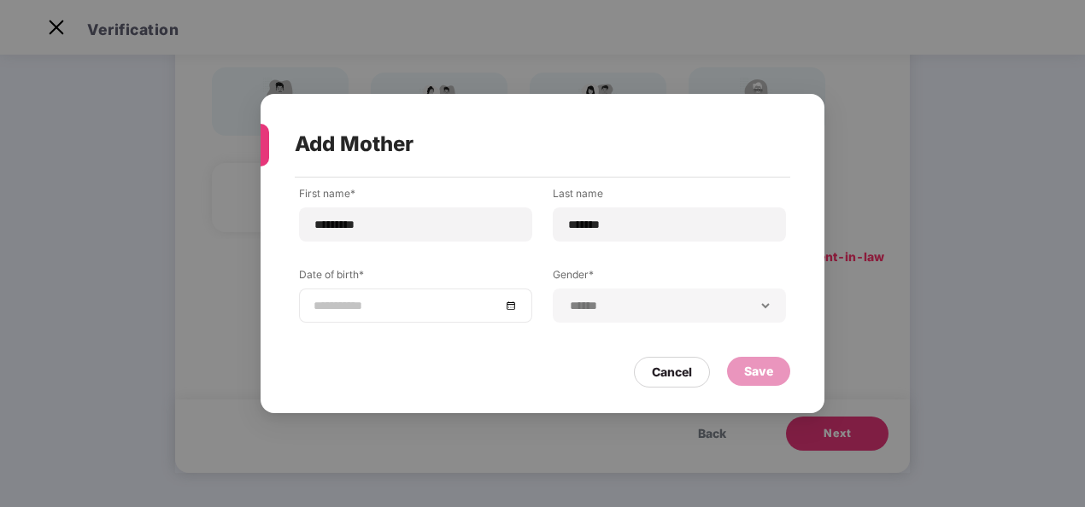
click at [511, 309] on div at bounding box center [415, 305] width 204 height 19
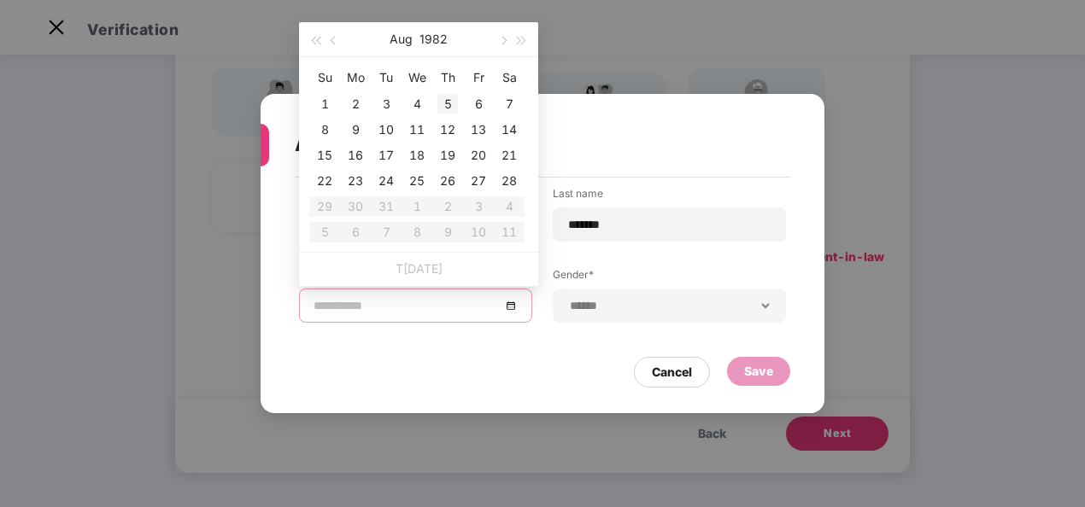
type input "**********"
click at [427, 38] on button "1982" at bounding box center [433, 39] width 28 height 34
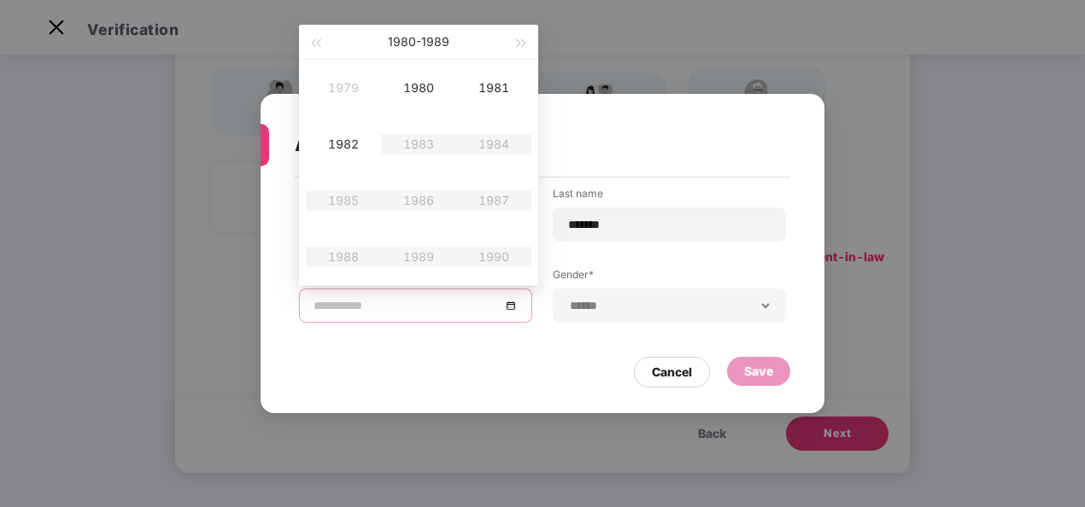
type input "**********"
click at [318, 45] on button "button" at bounding box center [315, 42] width 19 height 34
type input "**********"
click at [410, 86] on div "1970" at bounding box center [418, 88] width 51 height 20
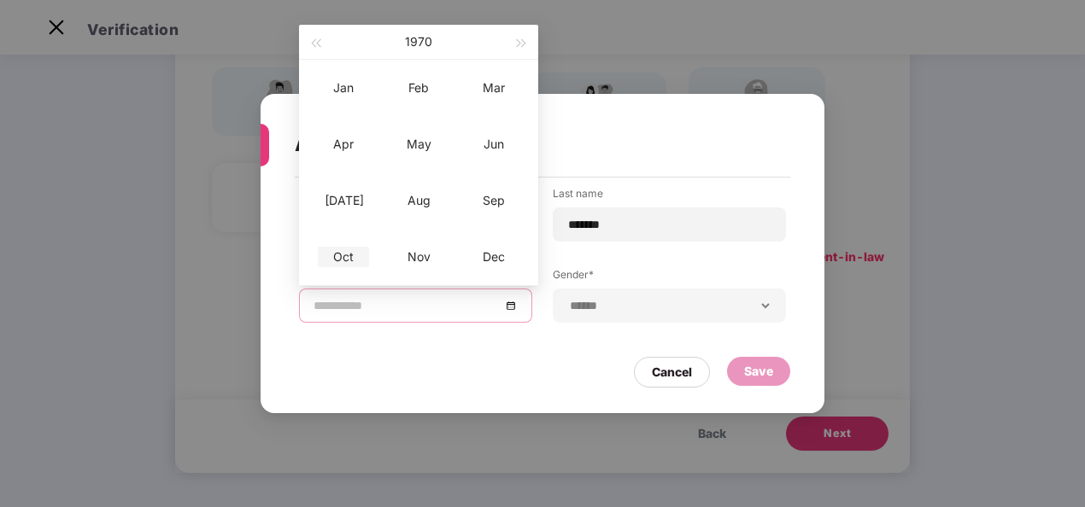
type input "**********"
click at [347, 252] on div "Oct" at bounding box center [343, 257] width 51 height 20
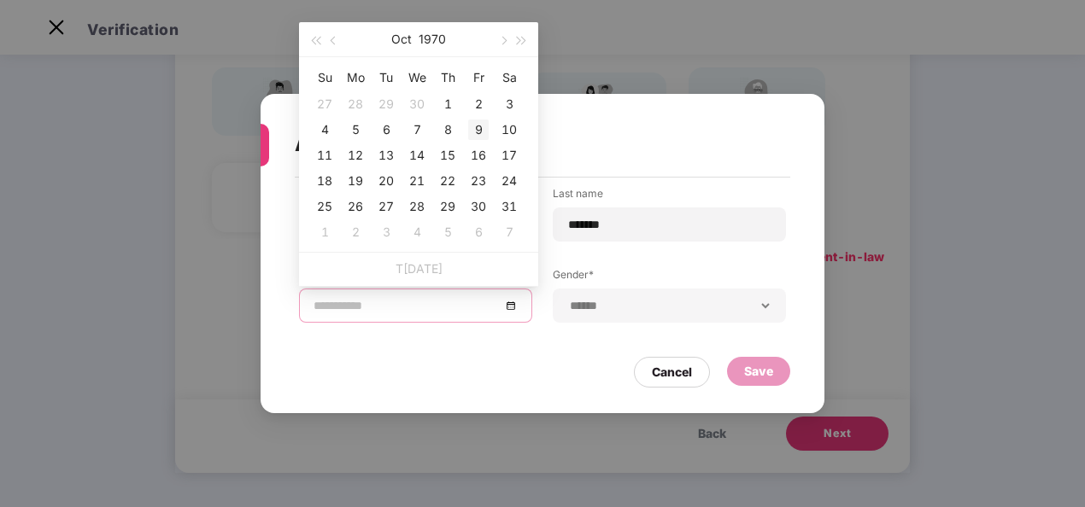
click at [477, 128] on div "9" at bounding box center [478, 130] width 20 height 20
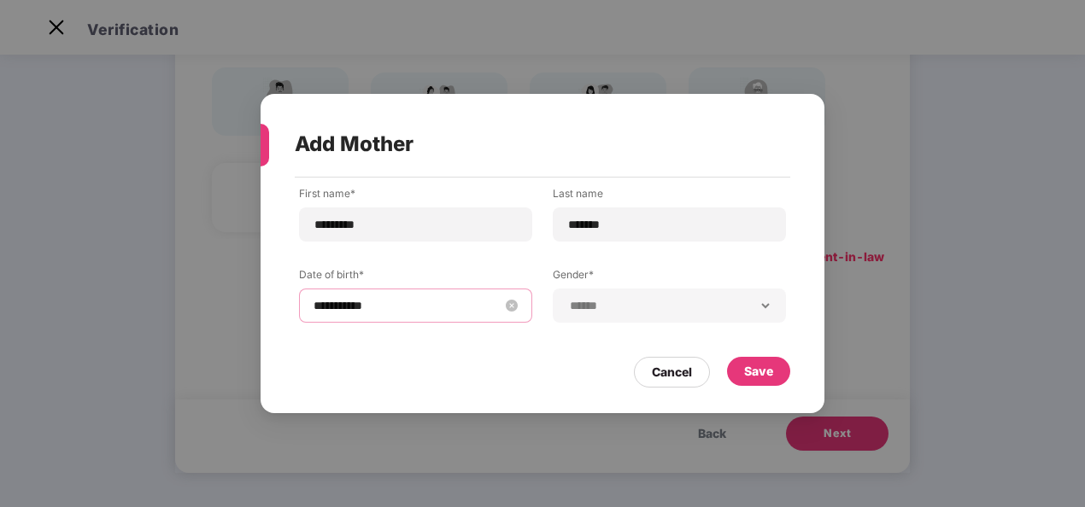
click at [340, 309] on input "**********" at bounding box center [406, 305] width 187 height 19
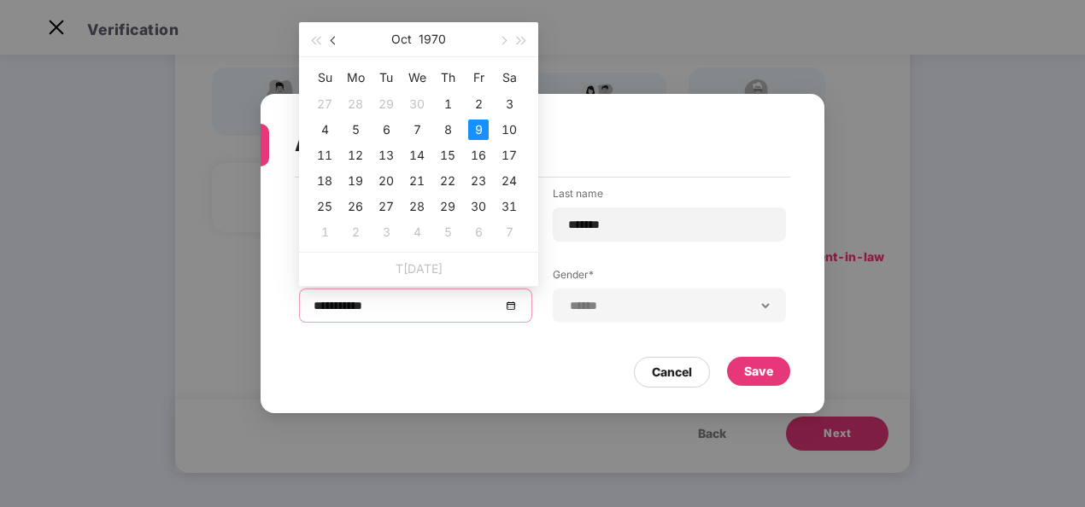
click at [332, 40] on span "button" at bounding box center [334, 41] width 9 height 9
click at [413, 124] on div "9" at bounding box center [416, 130] width 20 height 20
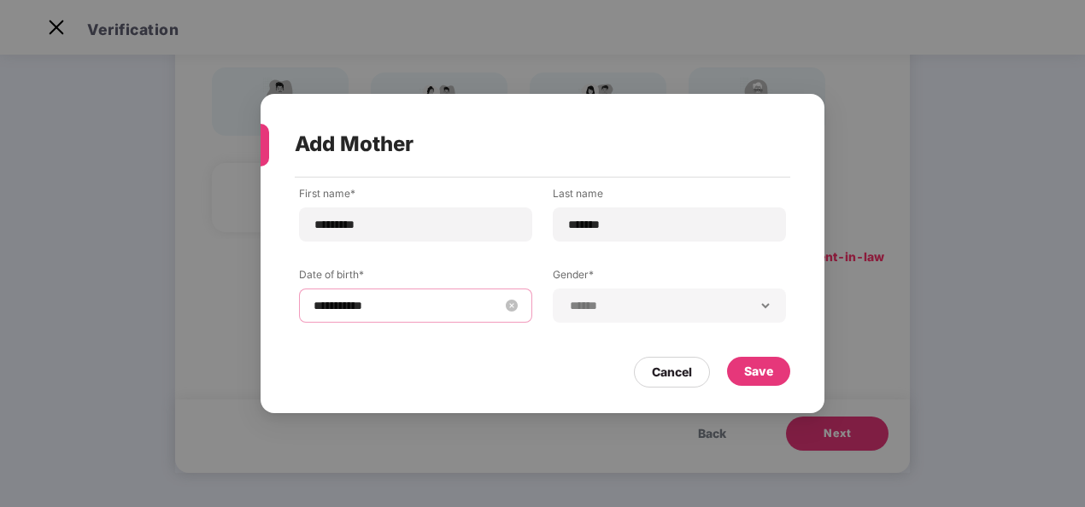
click at [335, 311] on input "**********" at bounding box center [406, 305] width 187 height 19
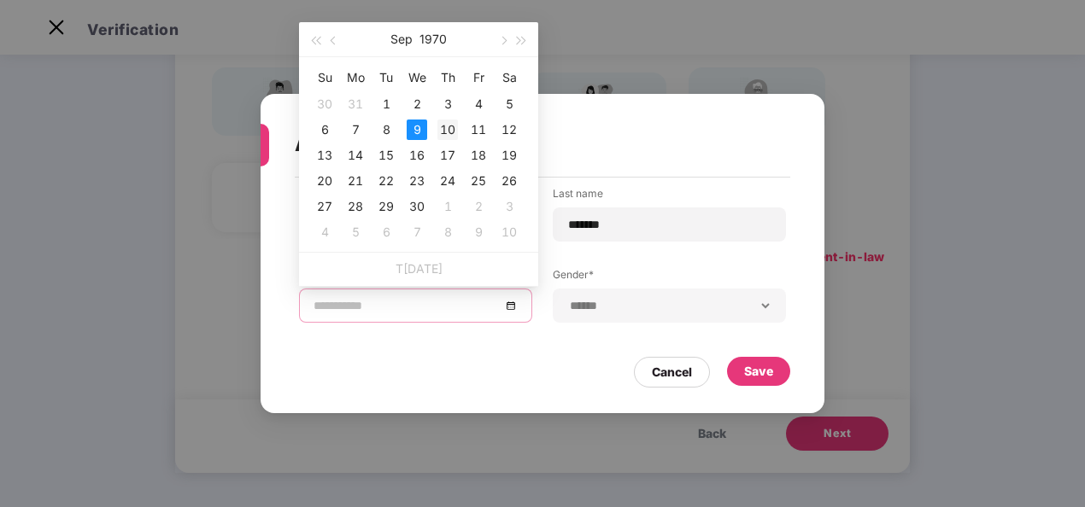
type input "**********"
click at [438, 131] on div "10" at bounding box center [447, 130] width 20 height 20
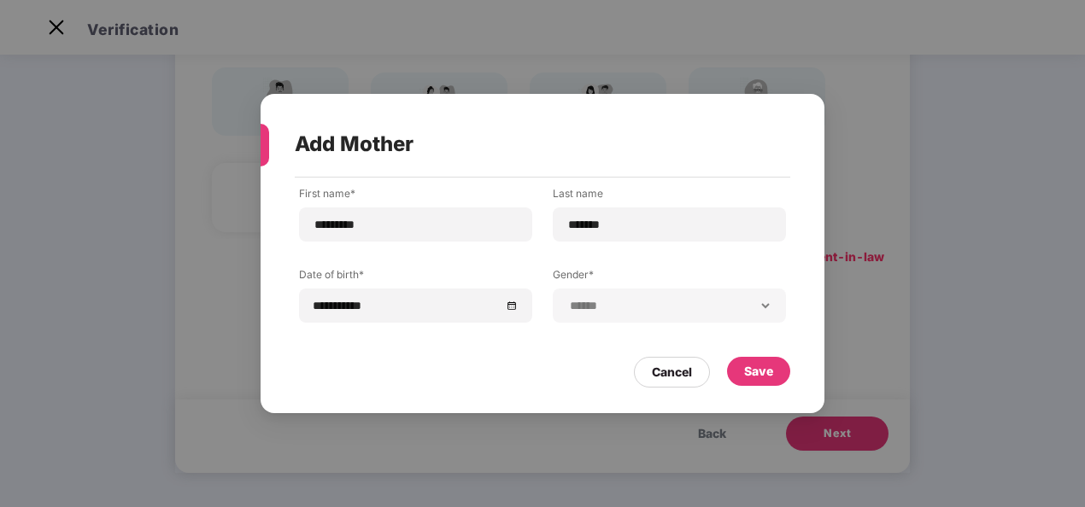
click at [405, 364] on div "Cancel Save" at bounding box center [542, 367] width 495 height 39
click at [755, 369] on div "Save" at bounding box center [758, 371] width 29 height 19
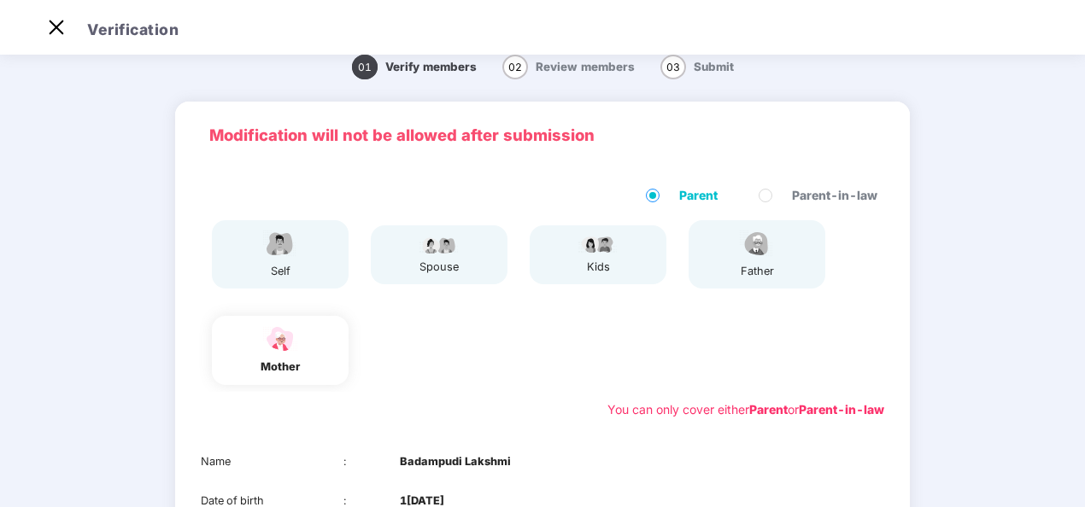
scroll to position [268, 0]
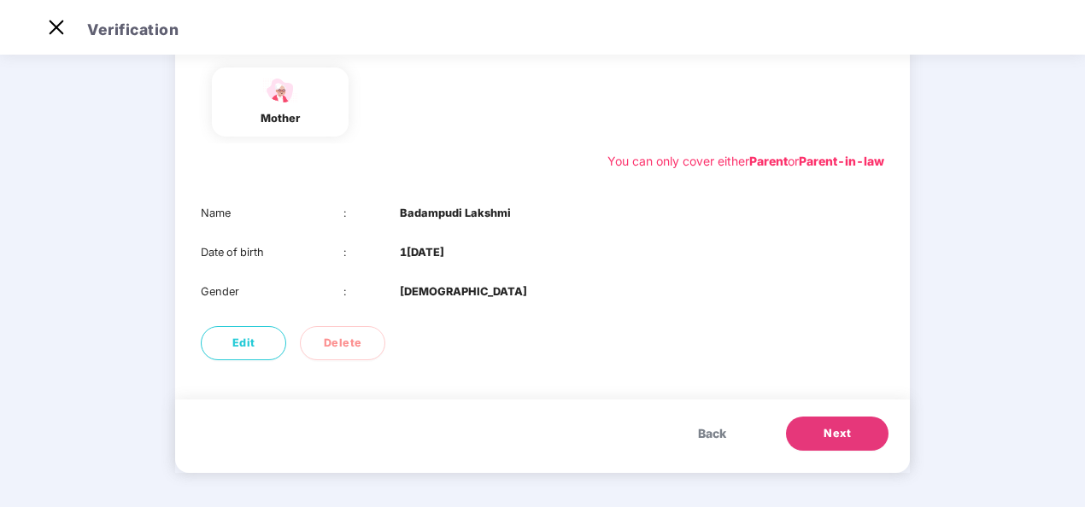
click at [861, 429] on button "Next" at bounding box center [837, 434] width 102 height 34
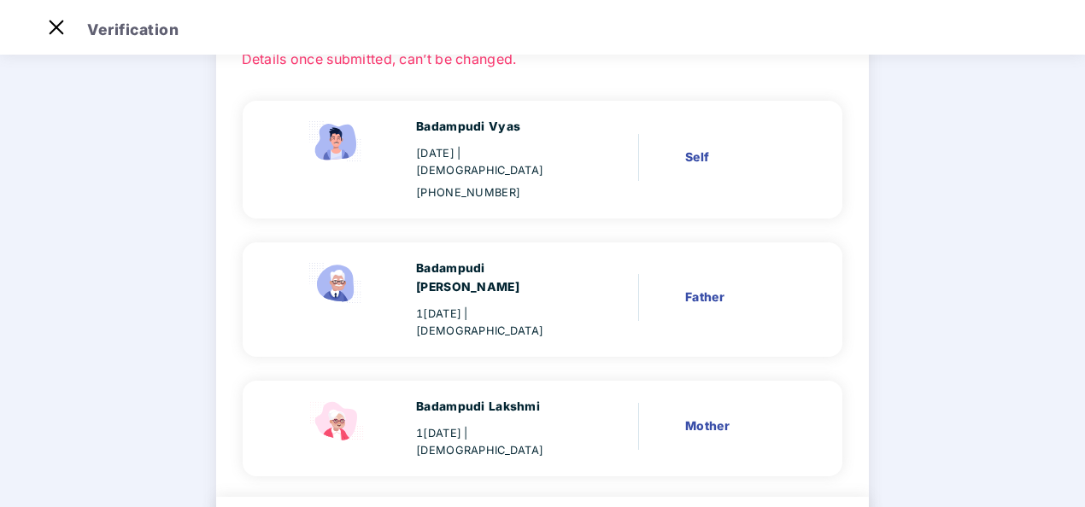
scroll to position [200, 0]
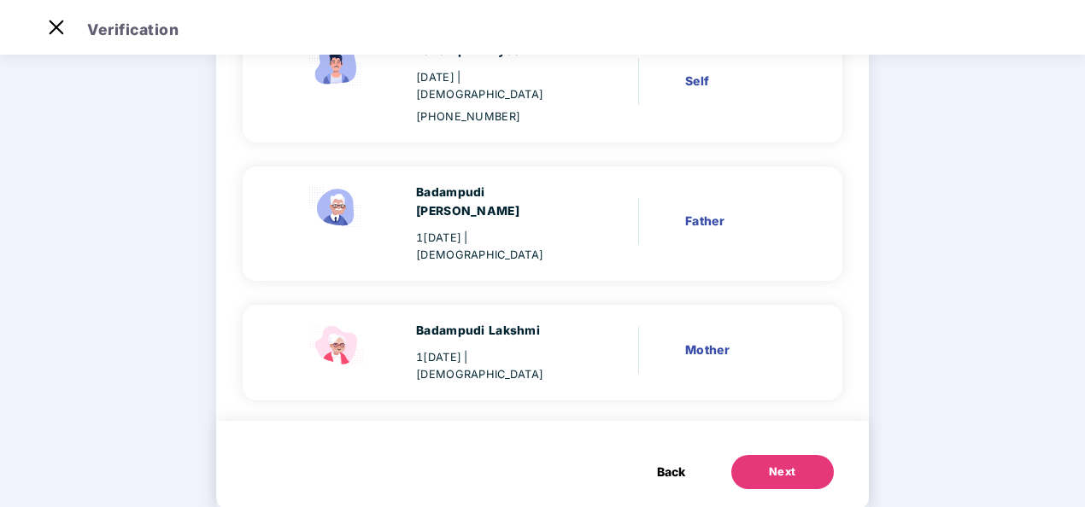
click at [772, 464] on div "Next" at bounding box center [782, 472] width 27 height 17
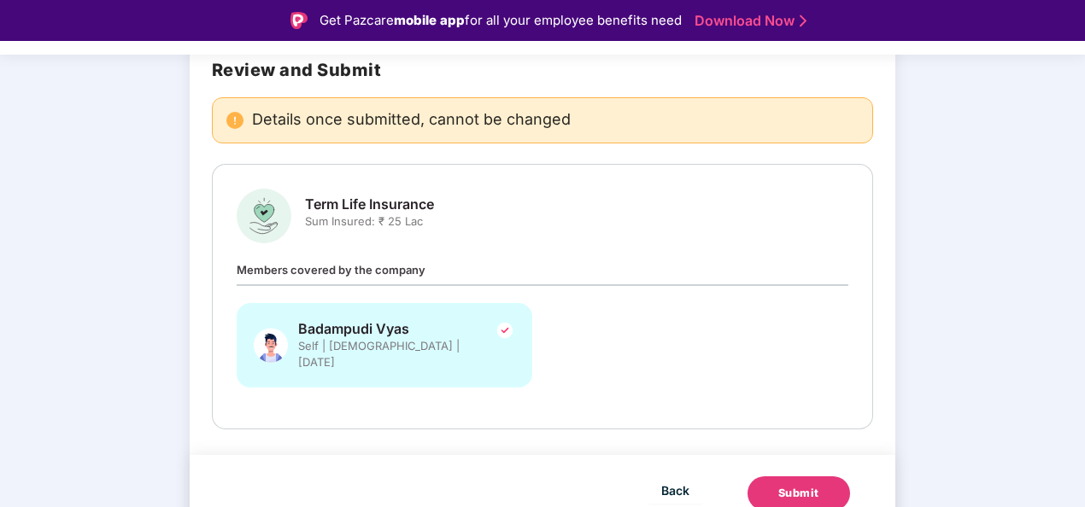
scroll to position [41, 0]
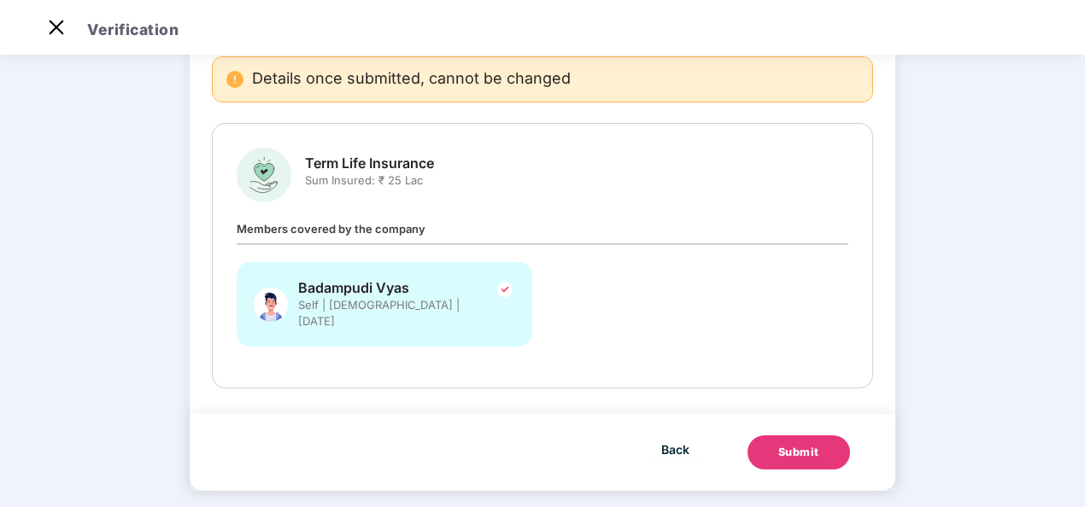
click at [781, 444] on div "Submit" at bounding box center [798, 452] width 41 height 17
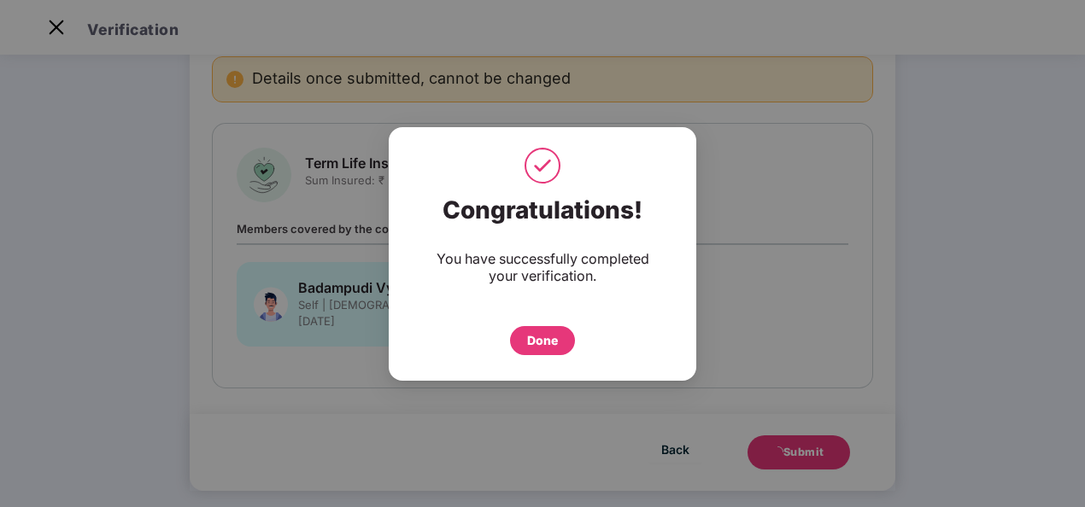
click at [537, 336] on div "Done" at bounding box center [542, 340] width 31 height 19
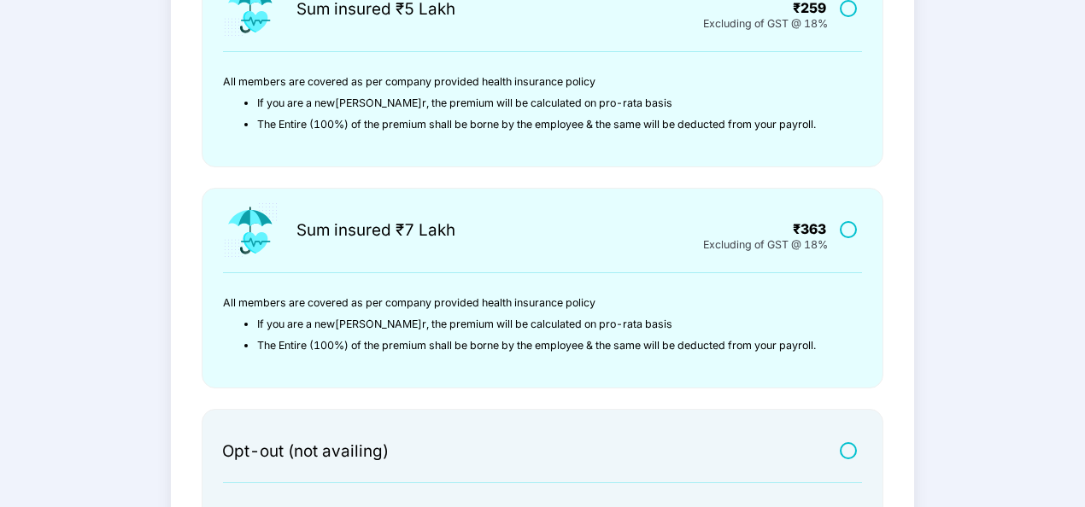
scroll to position [617, 0]
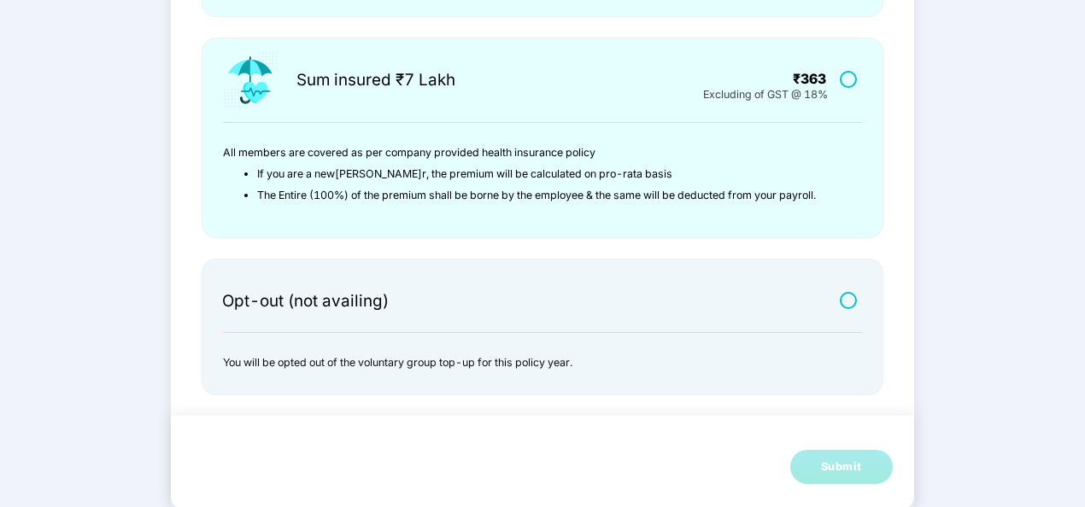
click at [846, 297] on label at bounding box center [849, 300] width 21 height 15
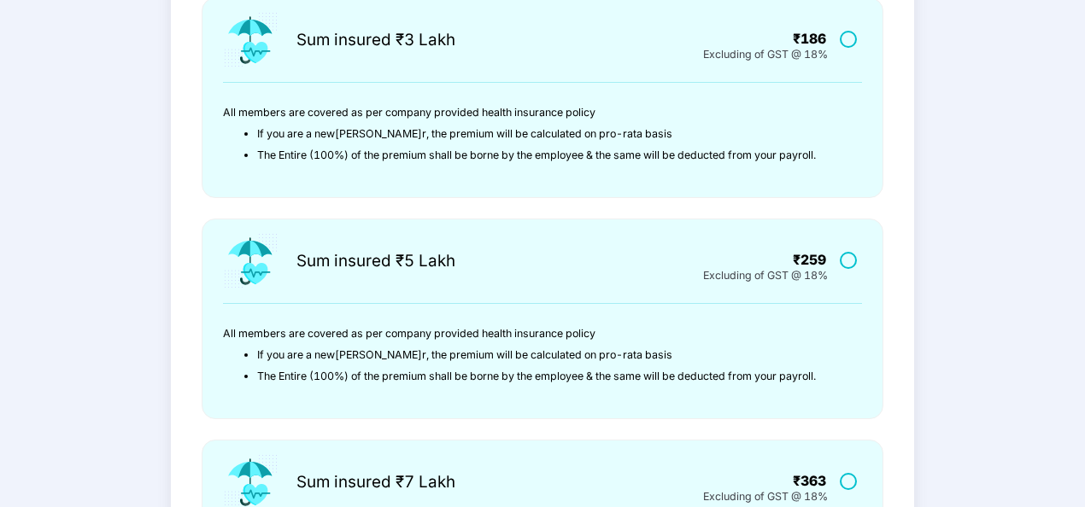
scroll to position [215, 0]
click at [810, 38] on div "₹186" at bounding box center [755, 40] width 142 height 16
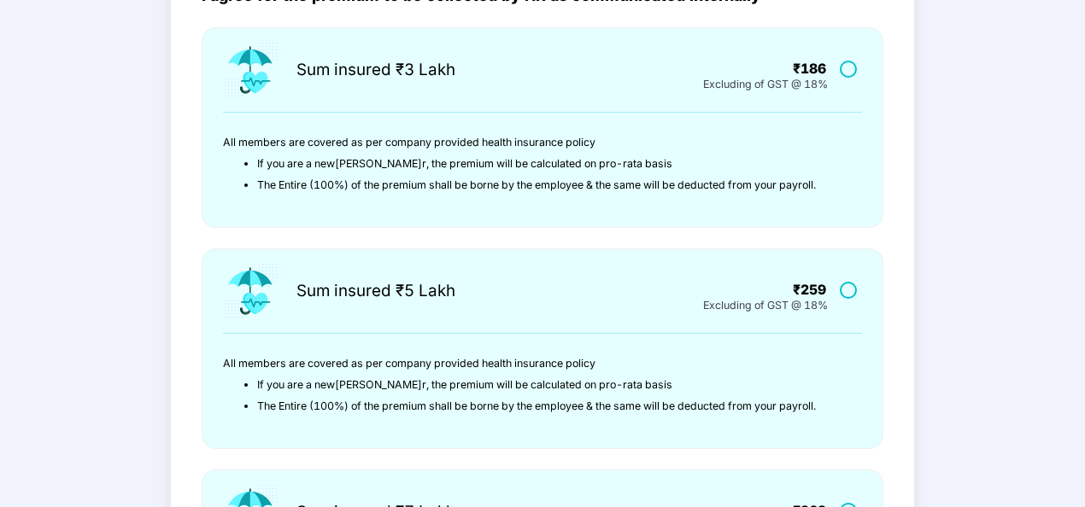
scroll to position [0, 0]
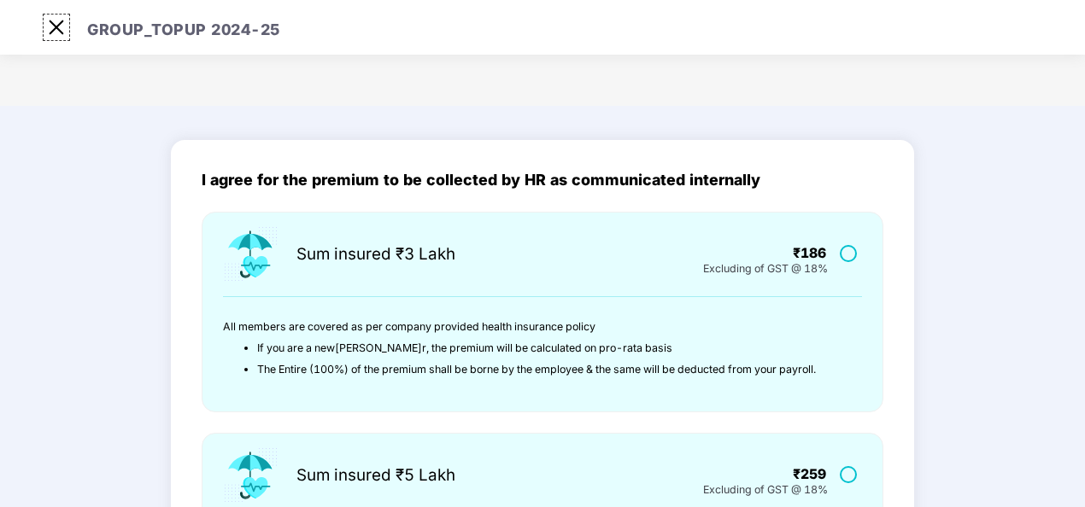
click at [45, 31] on img at bounding box center [56, 27] width 27 height 27
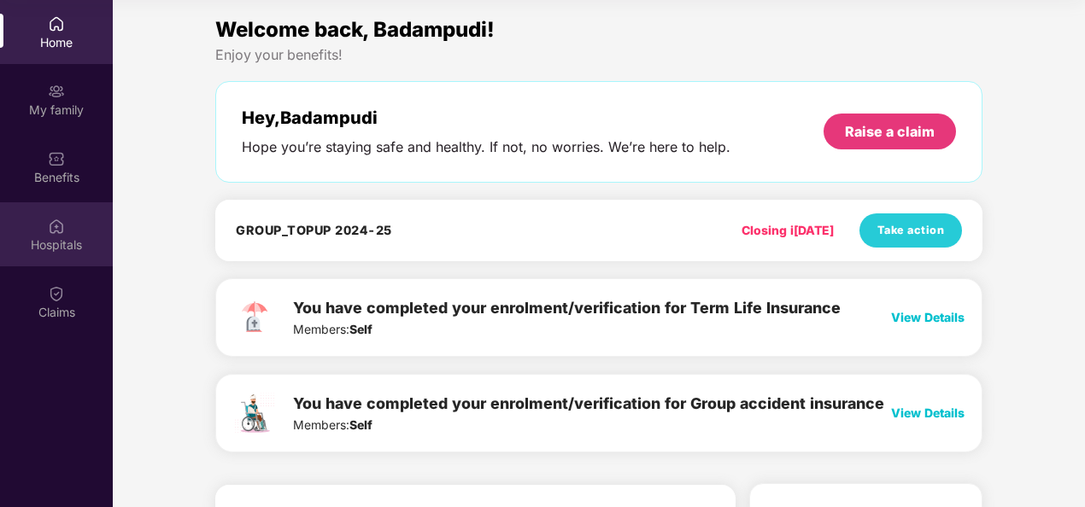
click at [68, 223] on div "Hospitals" at bounding box center [56, 234] width 113 height 64
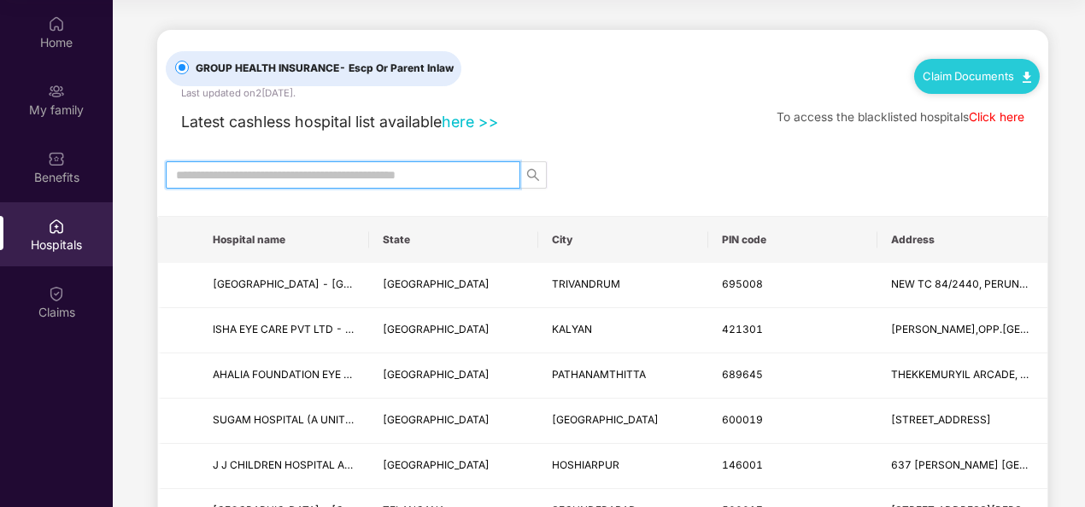
click at [341, 166] on input "text" at bounding box center [336, 175] width 320 height 19
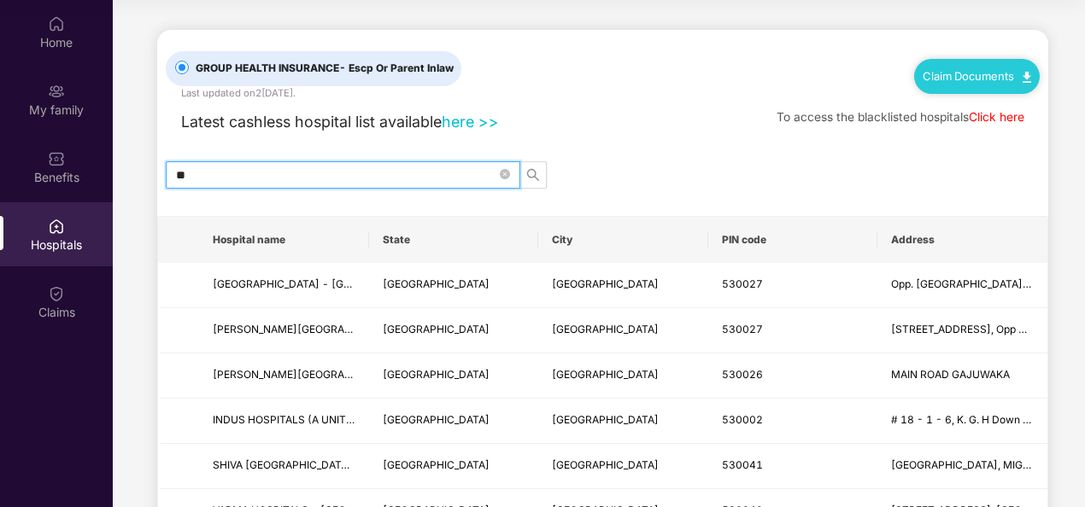
type input "*"
type input "**********"
click at [500, 171] on icon "close-circle" at bounding box center [505, 174] width 10 height 10
click at [436, 172] on input "text" at bounding box center [336, 175] width 320 height 19
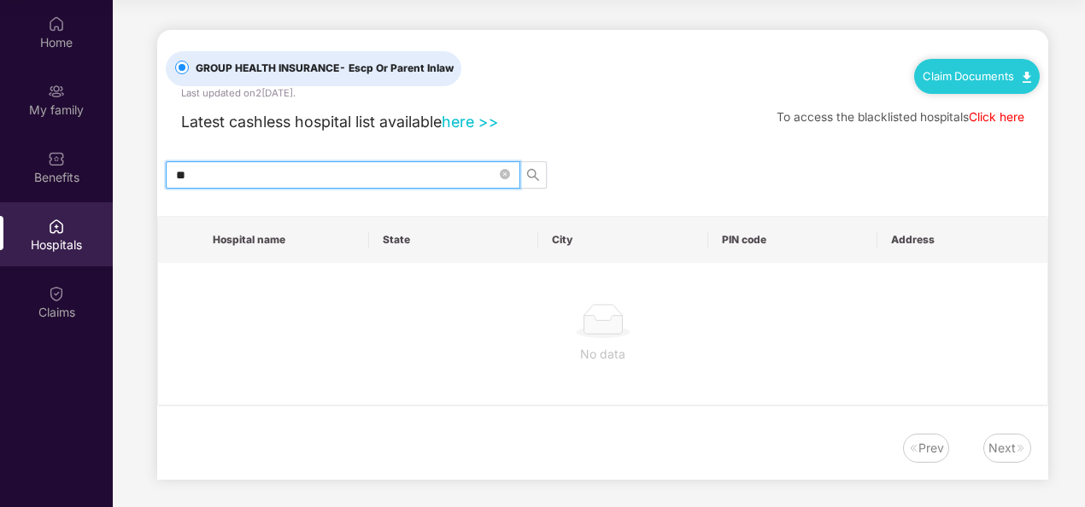
type input "*"
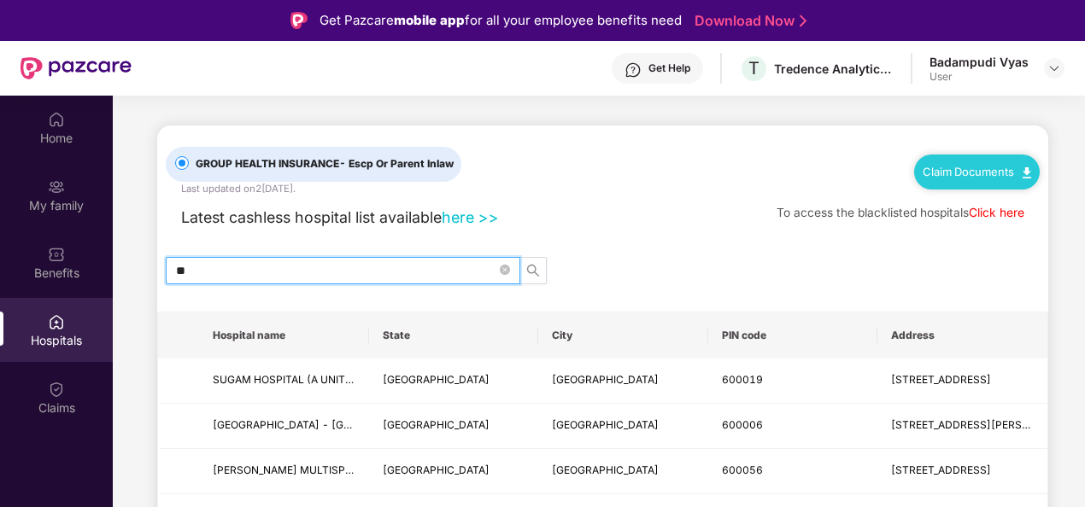
type input "*"
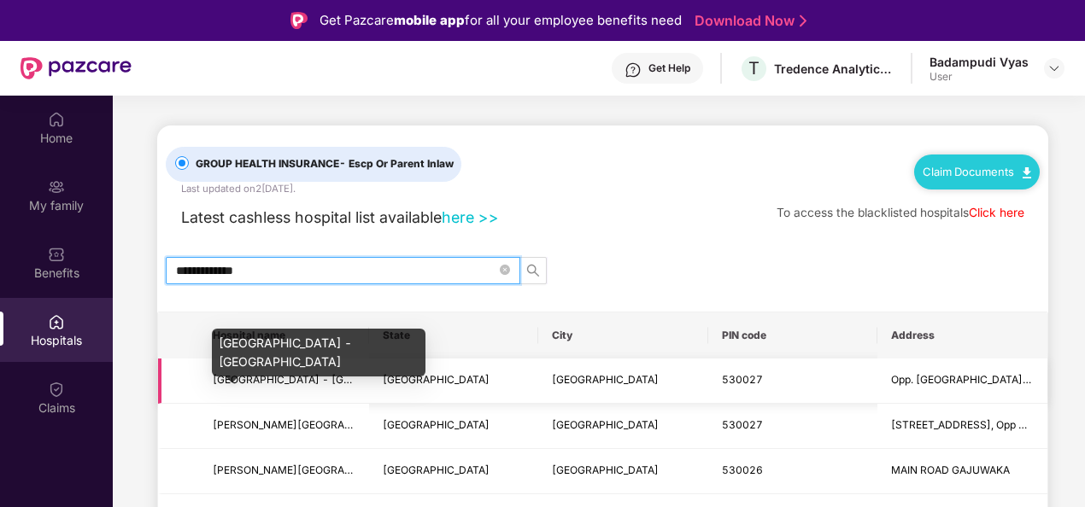
type input "**********"
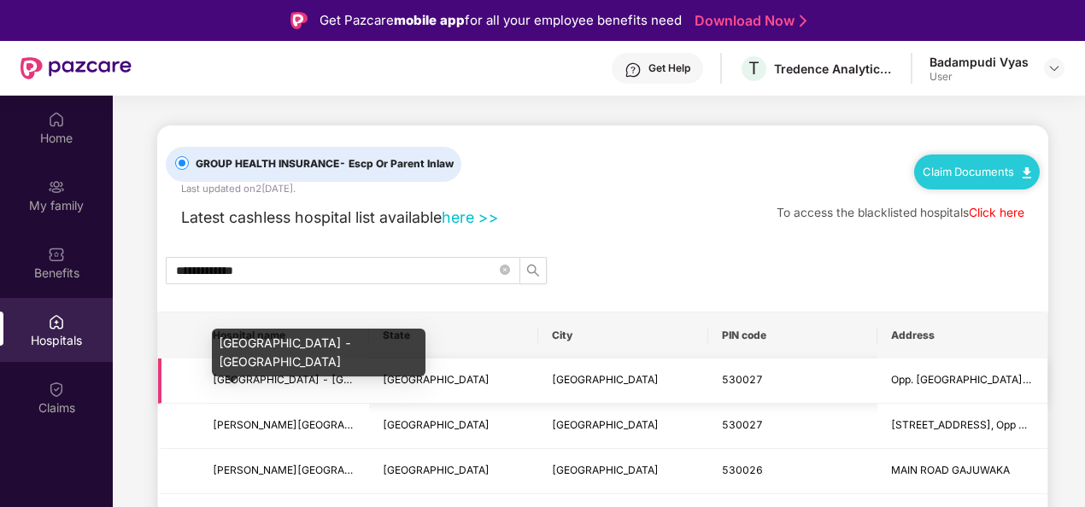
click at [238, 379] on span "[GEOGRAPHIC_DATA] - [GEOGRAPHIC_DATA]" at bounding box center [325, 379] width 225 height 13
click at [231, 379] on span "[GEOGRAPHIC_DATA] - [GEOGRAPHIC_DATA]" at bounding box center [325, 379] width 225 height 13
click at [227, 381] on span "[GEOGRAPHIC_DATA] - [GEOGRAPHIC_DATA]" at bounding box center [325, 379] width 225 height 13
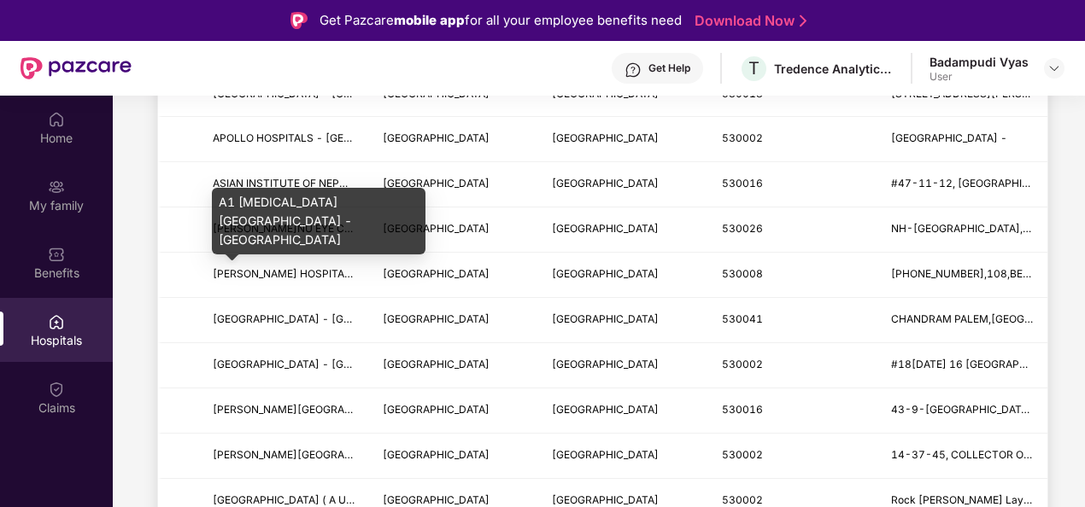
scroll to position [1114, 0]
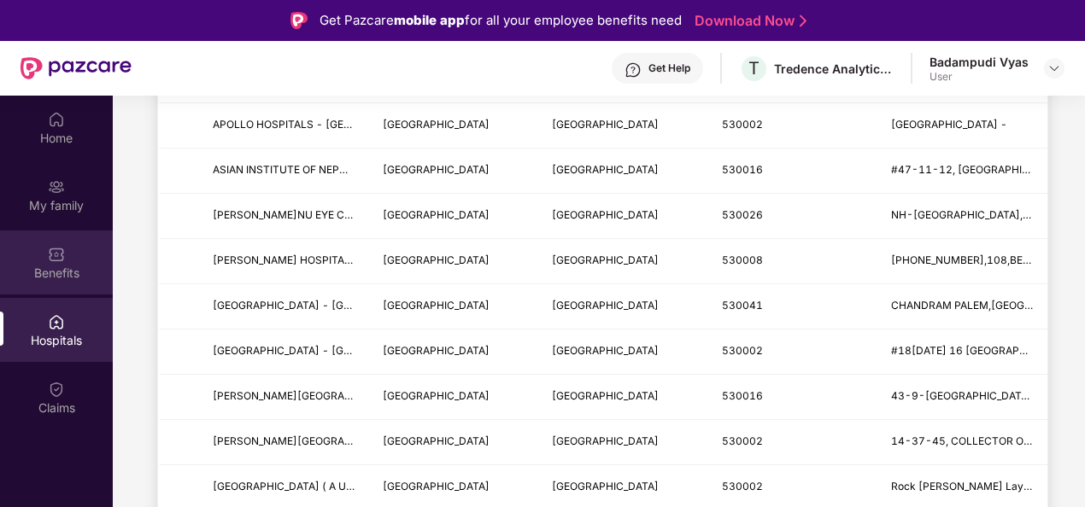
click at [56, 254] on img at bounding box center [56, 254] width 17 height 17
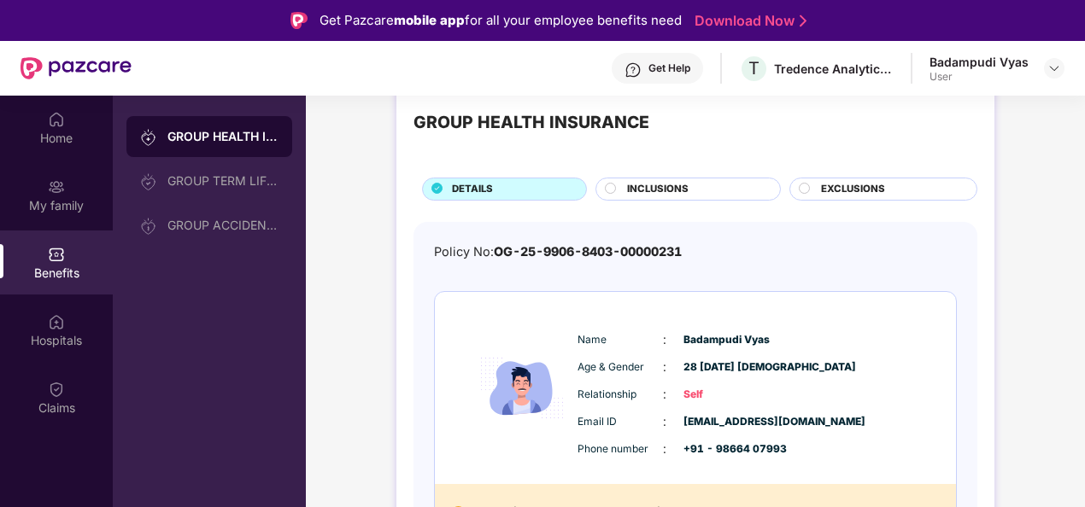
scroll to position [75, 0]
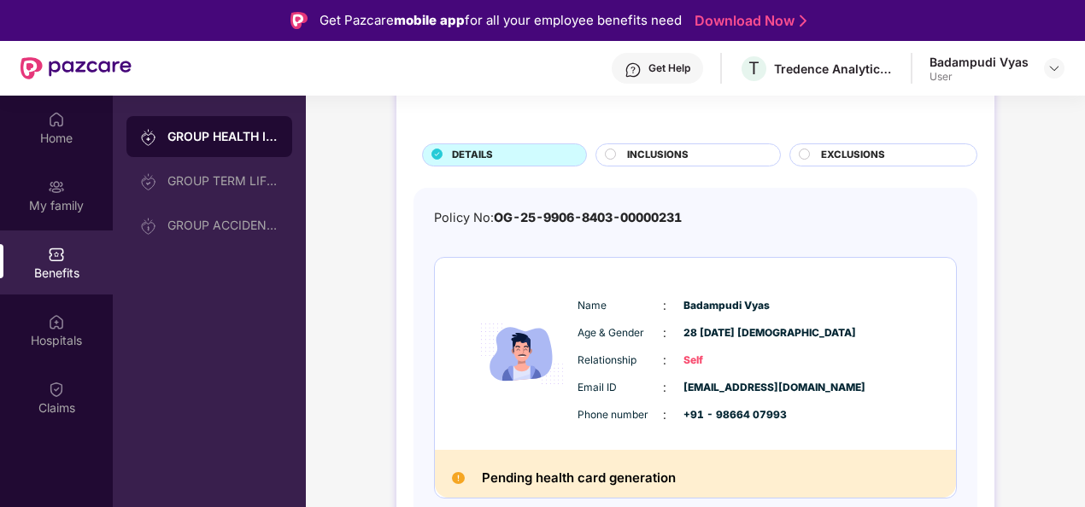
click at [646, 161] on span "INCLUSIONS" at bounding box center [657, 155] width 61 height 15
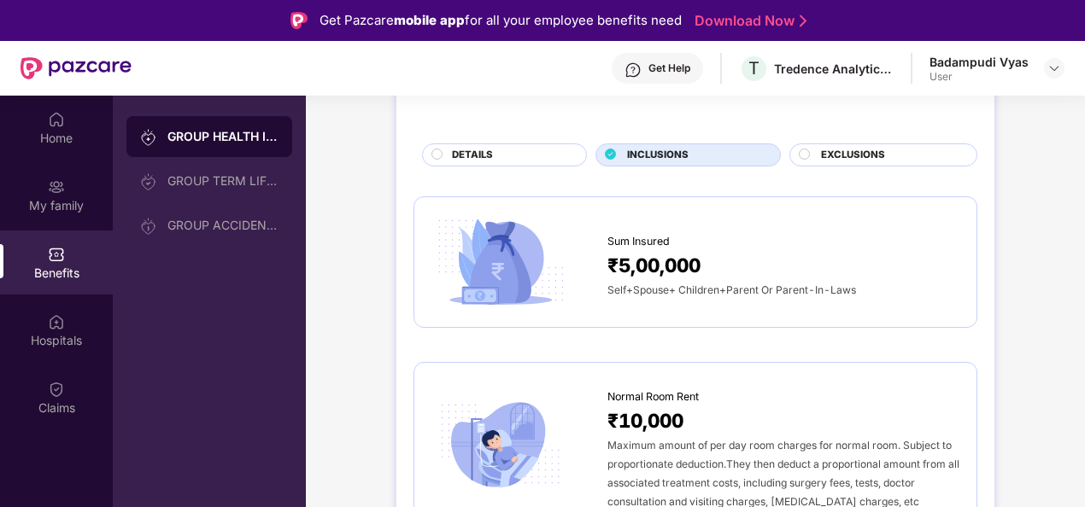
click at [829, 154] on span "EXCLUSIONS" at bounding box center [853, 155] width 64 height 15
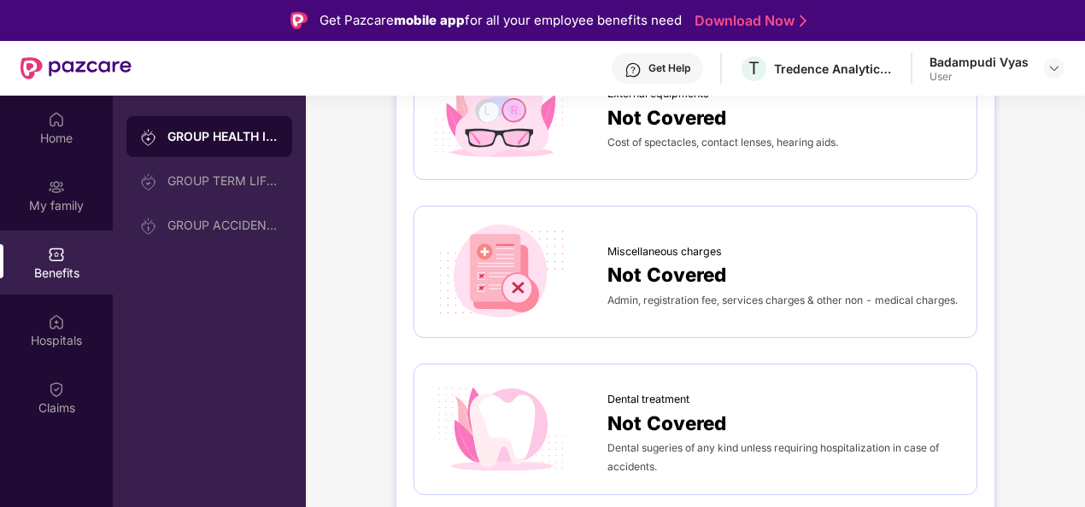
scroll to position [0, 0]
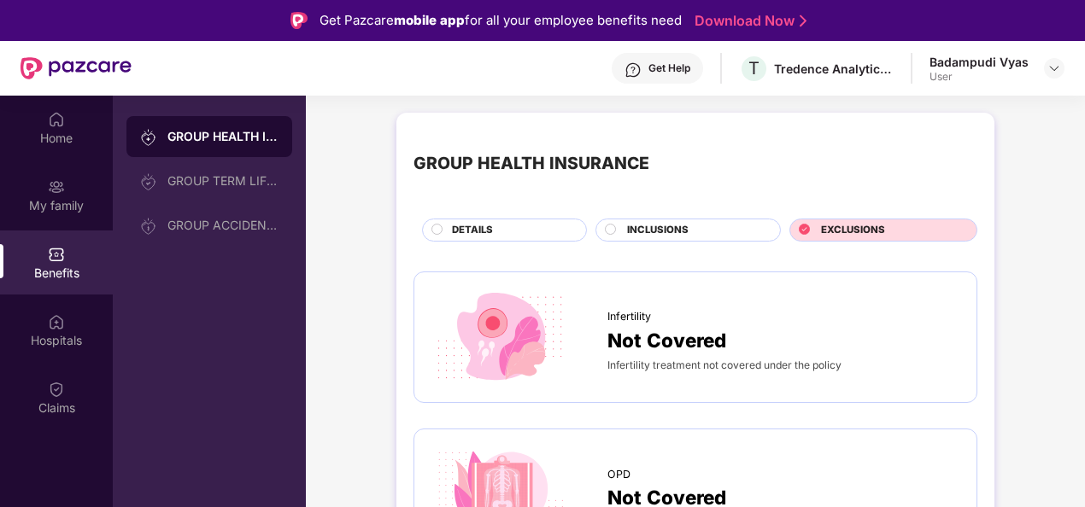
click at [639, 232] on span "INCLUSIONS" at bounding box center [657, 230] width 61 height 15
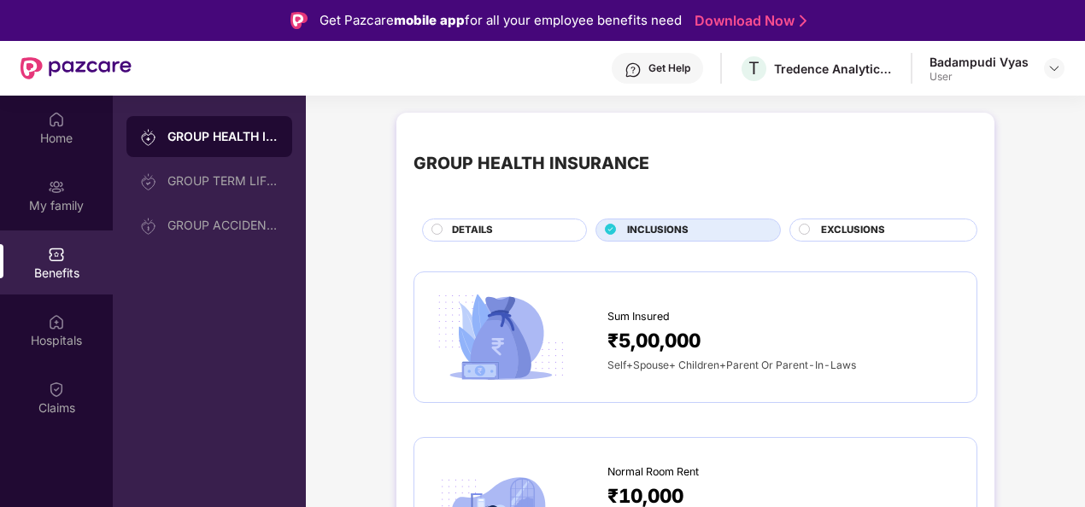
click at [518, 229] on div "DETAILS" at bounding box center [510, 232] width 134 height 18
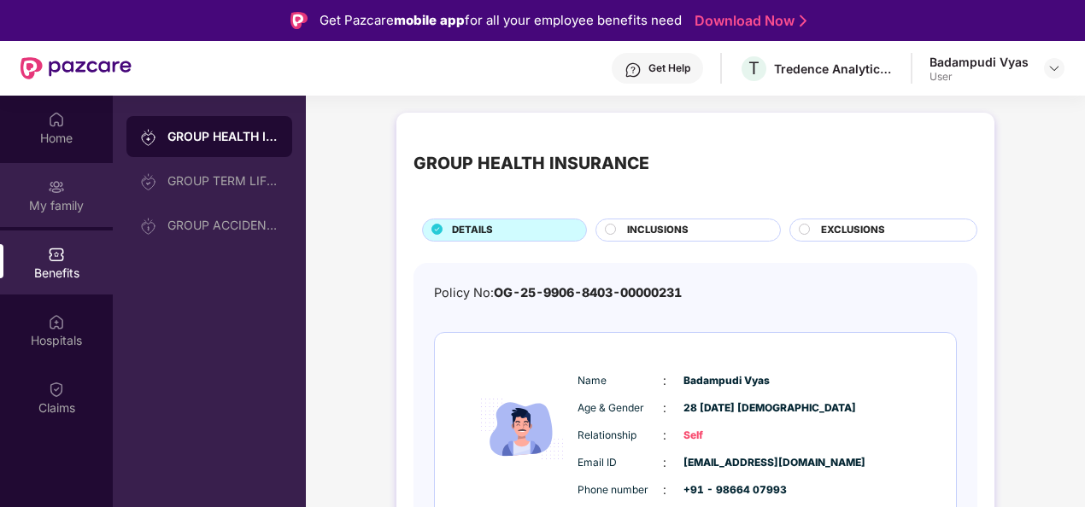
click at [67, 190] on div "My family" at bounding box center [56, 195] width 113 height 64
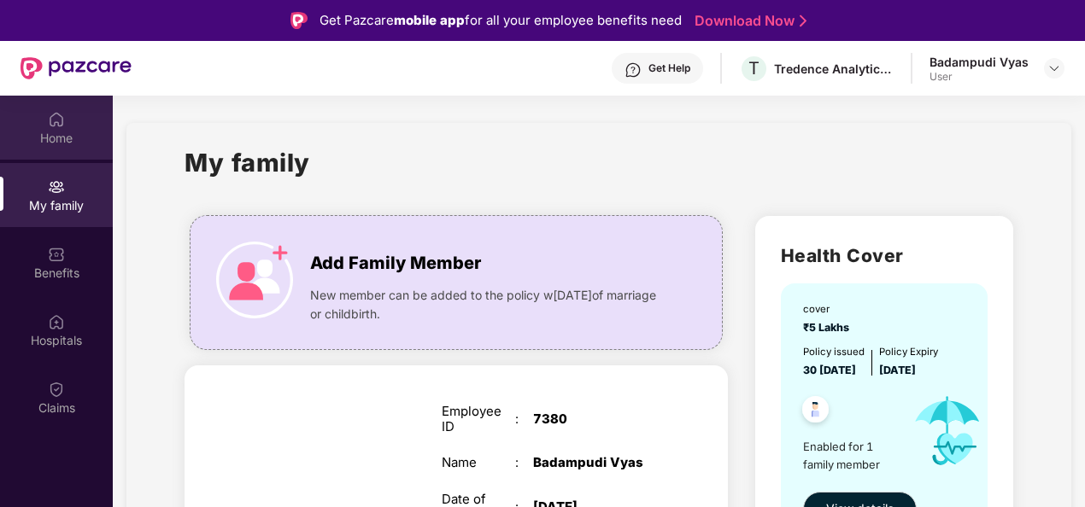
click at [75, 138] on div "Home" at bounding box center [56, 138] width 113 height 17
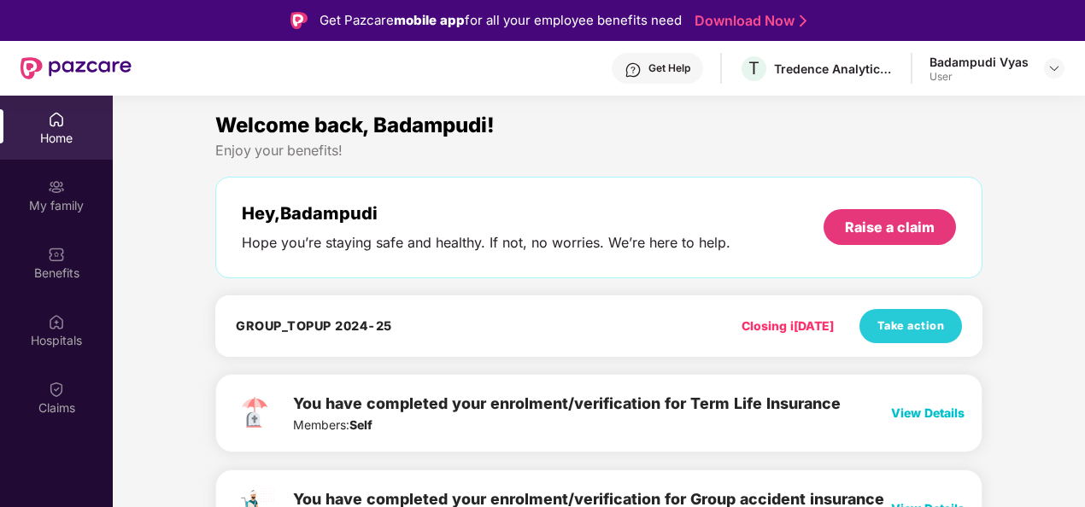
click at [511, 140] on div "Welcome back, Badampudi!" at bounding box center [598, 125] width 767 height 32
drag, startPoint x: 371, startPoint y: 125, endPoint x: 558, endPoint y: 118, distance: 187.1
click at [558, 118] on div "Welcome back, Badampudi!" at bounding box center [598, 125] width 767 height 32
click at [512, 119] on div "Welcome back, Badampudi!" at bounding box center [598, 125] width 767 height 32
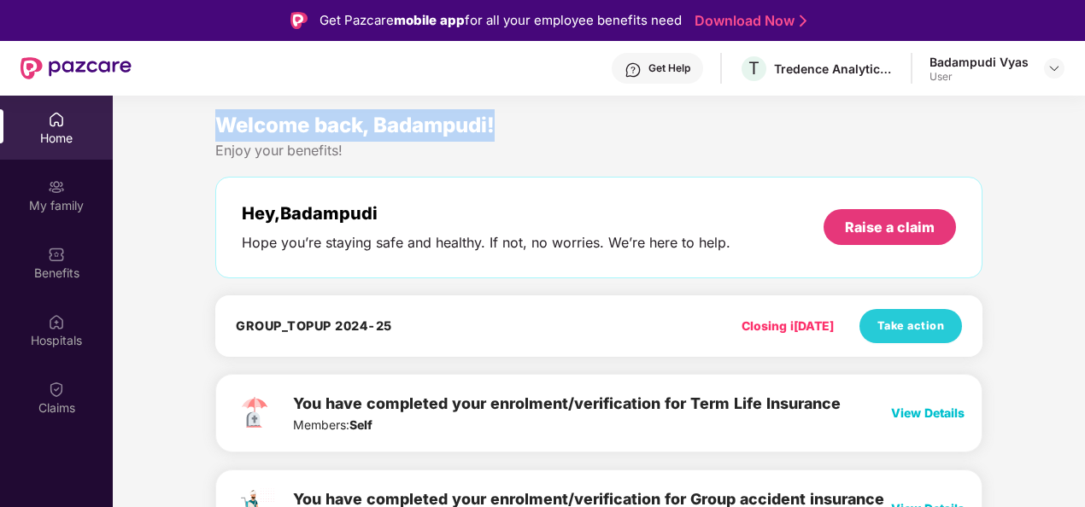
drag, startPoint x: 210, startPoint y: 120, endPoint x: 517, endPoint y: 123, distance: 307.4
click at [517, 123] on div "Welcome back, Badampudi! Enjoy your benefits! Hey, Badampudi Hope you’re stayin…" at bounding box center [598, 337] width 781 height 456
click at [517, 123] on div "Welcome back, Badampudi!" at bounding box center [598, 125] width 767 height 32
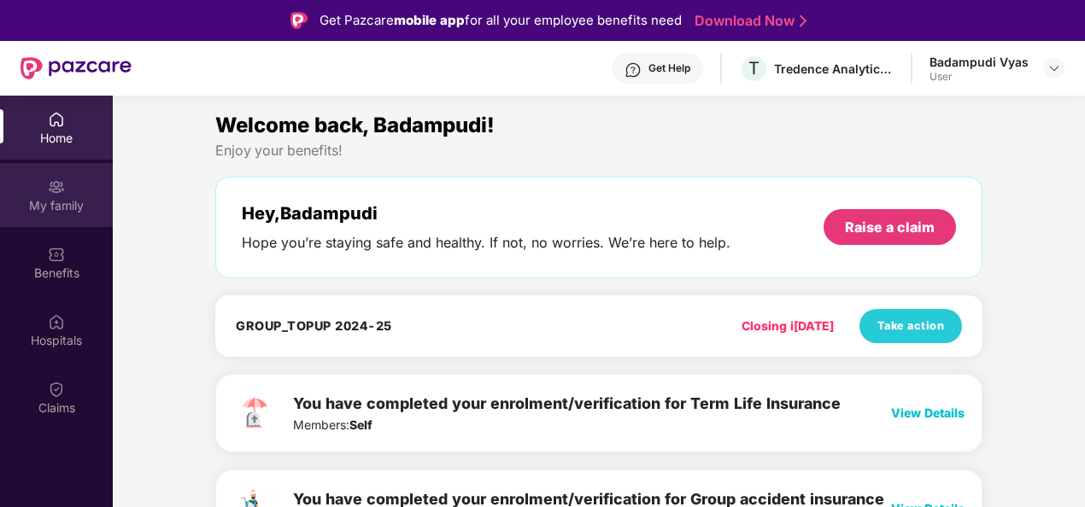
click at [73, 184] on div "My family" at bounding box center [56, 195] width 113 height 64
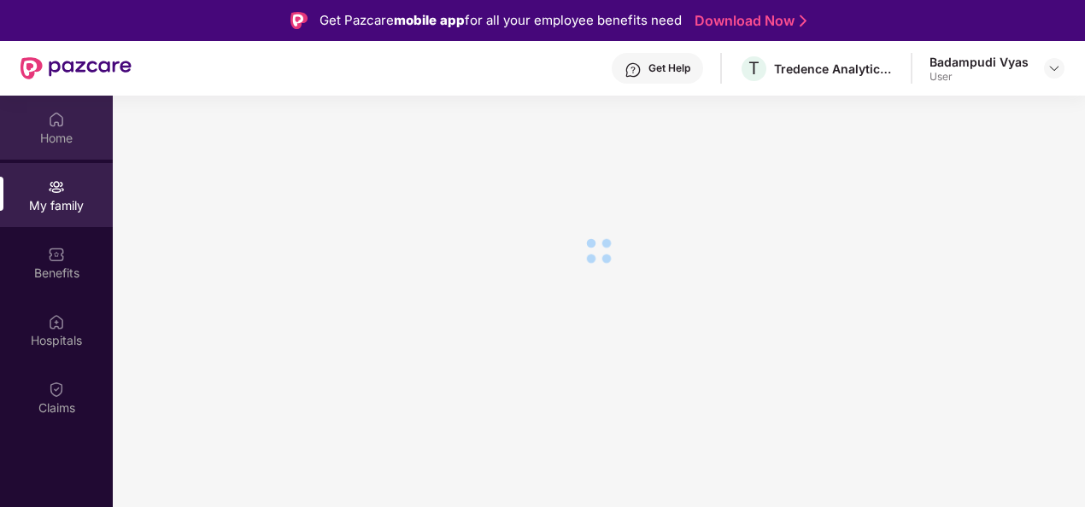
click at [60, 130] on div "Home" at bounding box center [56, 138] width 113 height 17
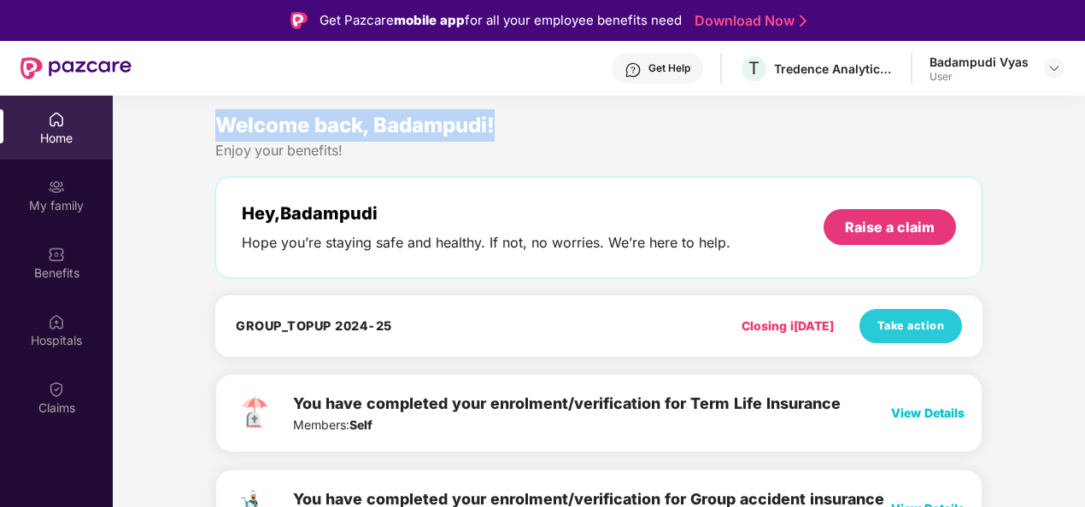
drag, startPoint x: 219, startPoint y: 122, endPoint x: 517, endPoint y: 114, distance: 298.1
click at [517, 114] on div "Welcome back, Badampudi!" at bounding box center [598, 125] width 767 height 32
drag, startPoint x: 517, startPoint y: 114, endPoint x: 505, endPoint y: 123, distance: 15.9
click at [505, 123] on div "Welcome back, Badampudi!" at bounding box center [598, 125] width 767 height 32
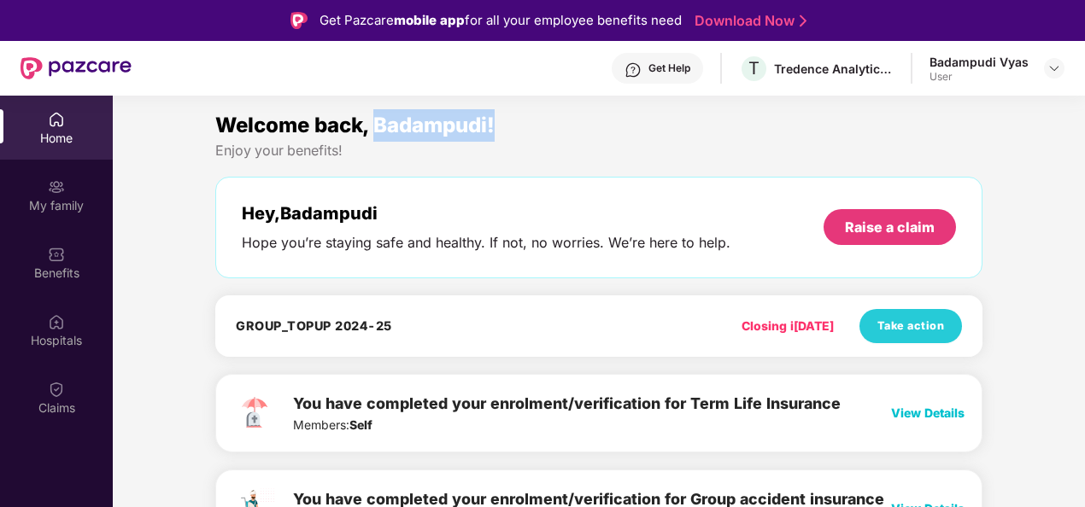
drag, startPoint x: 376, startPoint y: 125, endPoint x: 550, endPoint y: 134, distance: 174.5
click at [550, 134] on div "Welcome back, Badampudi!" at bounding box center [598, 125] width 767 height 32
click at [523, 121] on div "Welcome back, Badampudi!" at bounding box center [598, 125] width 767 height 32
drag, startPoint x: 208, startPoint y: 125, endPoint x: 519, endPoint y: 129, distance: 311.7
